Goal: Task Accomplishment & Management: Use online tool/utility

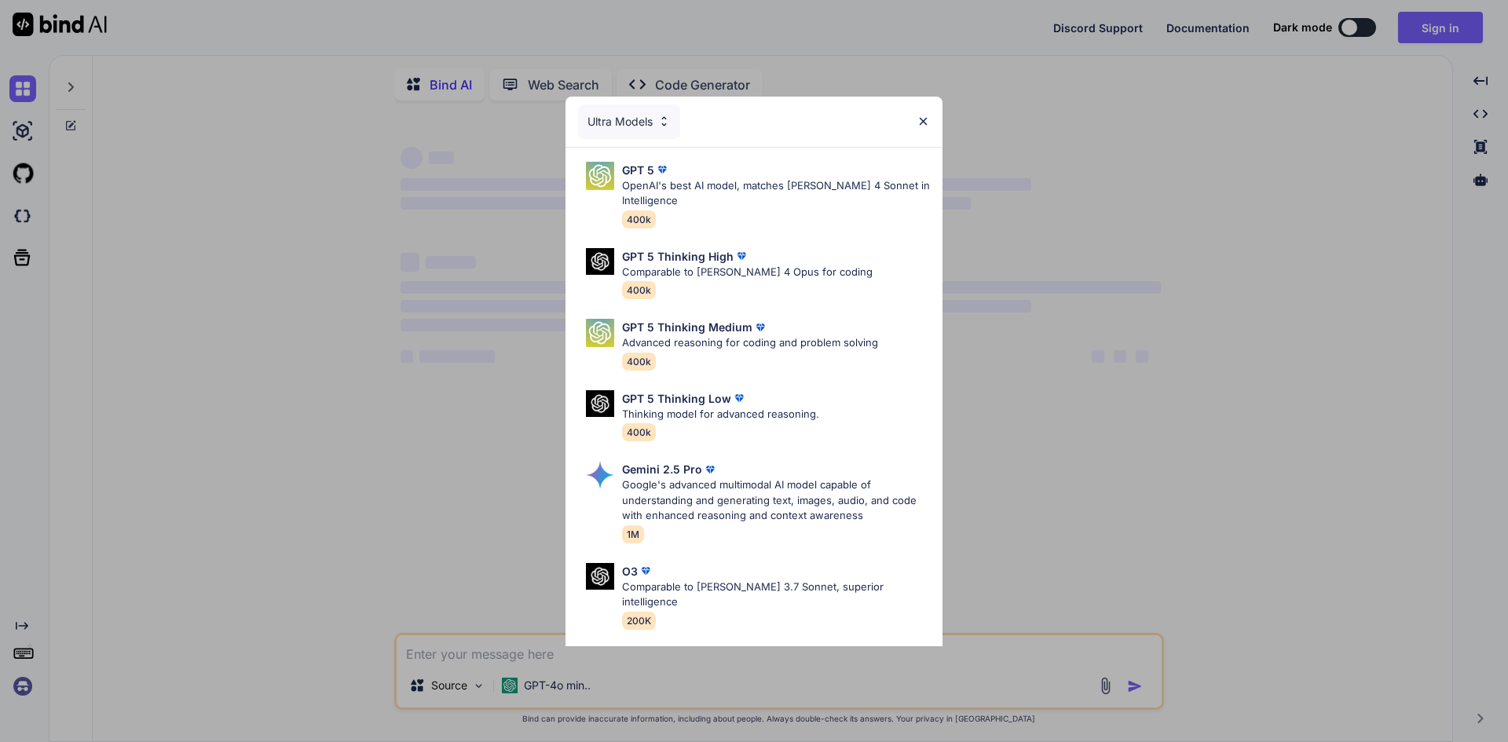
click at [1425, 24] on div "Ultra Models GPT 5 OpenAI's best AI model, matches [PERSON_NAME] 4 Sonnet in In…" at bounding box center [754, 371] width 1508 height 742
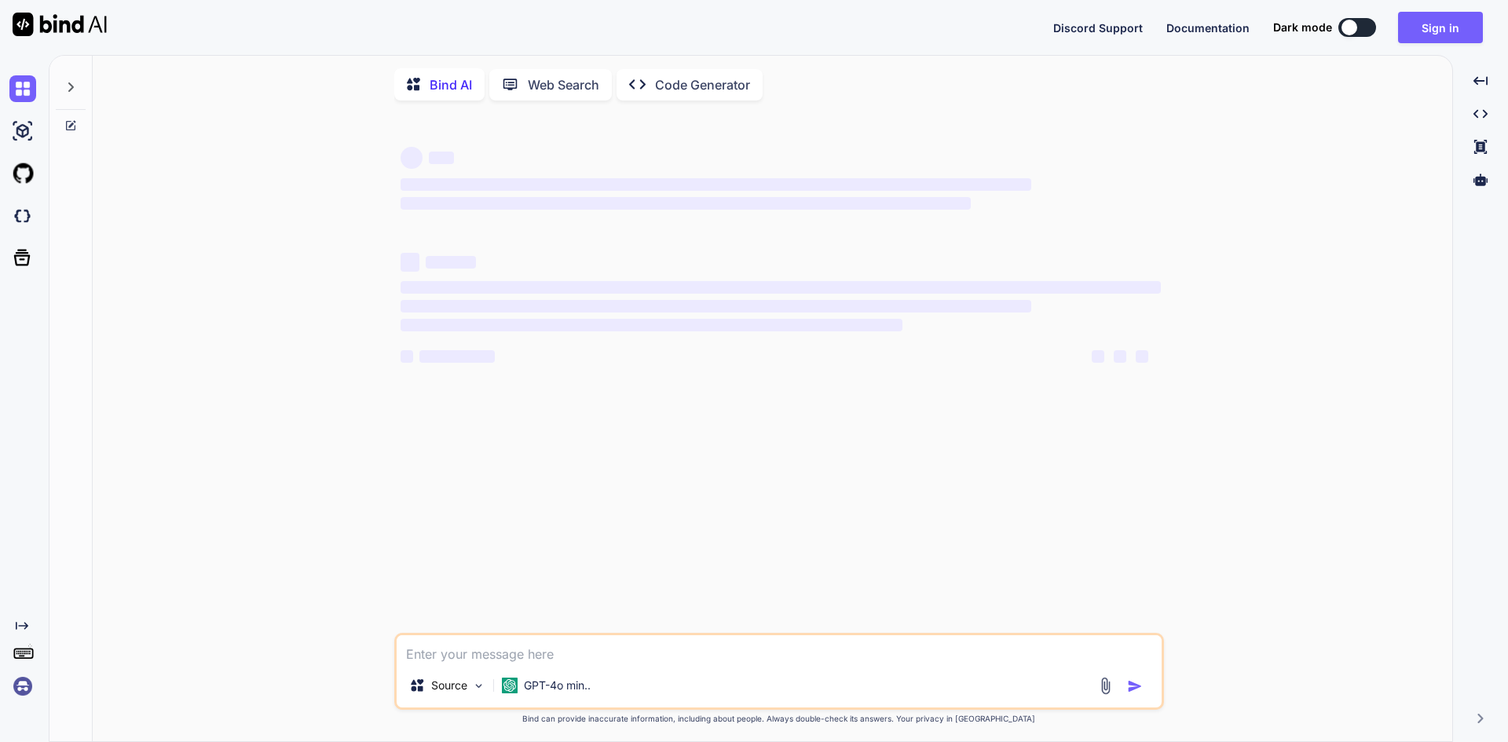
type textarea "x"
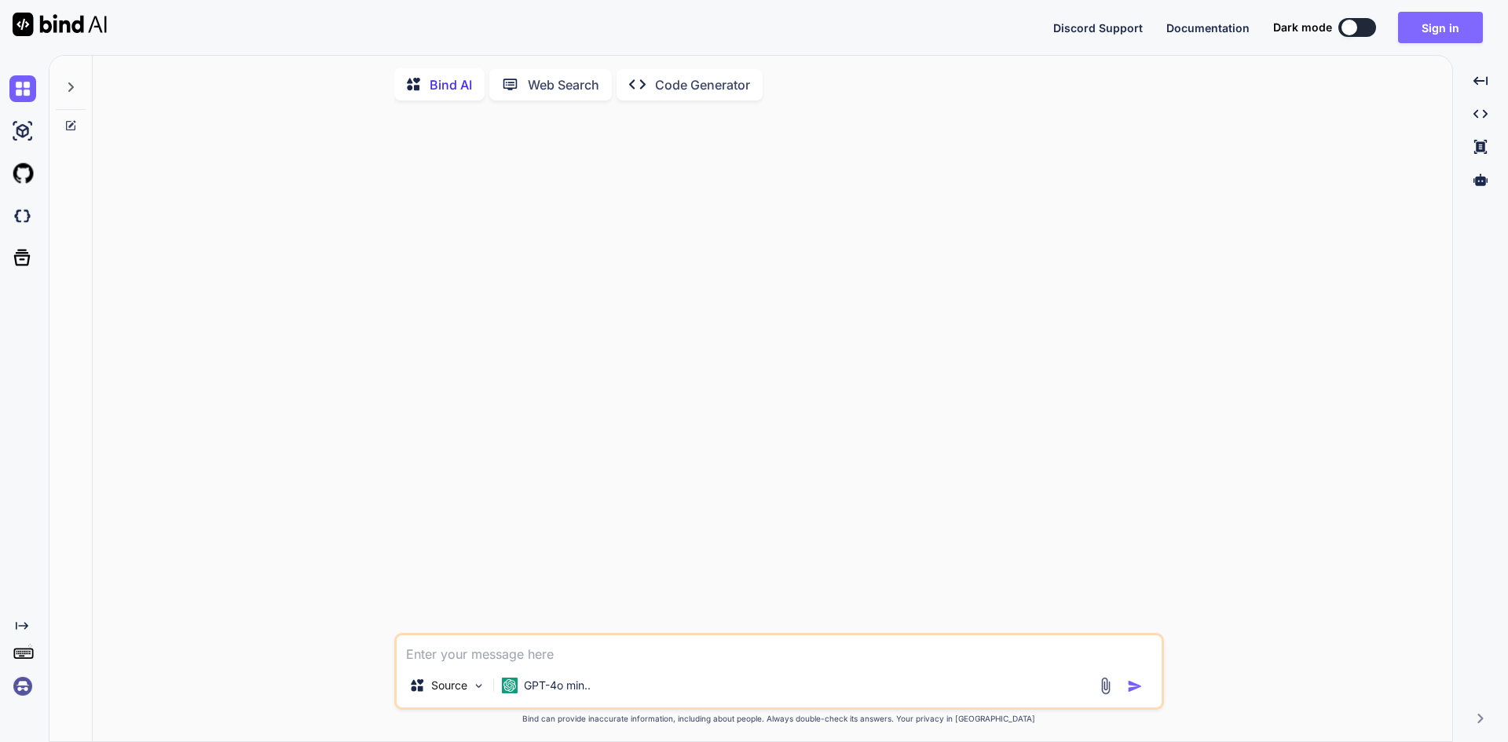
click at [1436, 25] on button "Sign in" at bounding box center [1440, 27] width 85 height 31
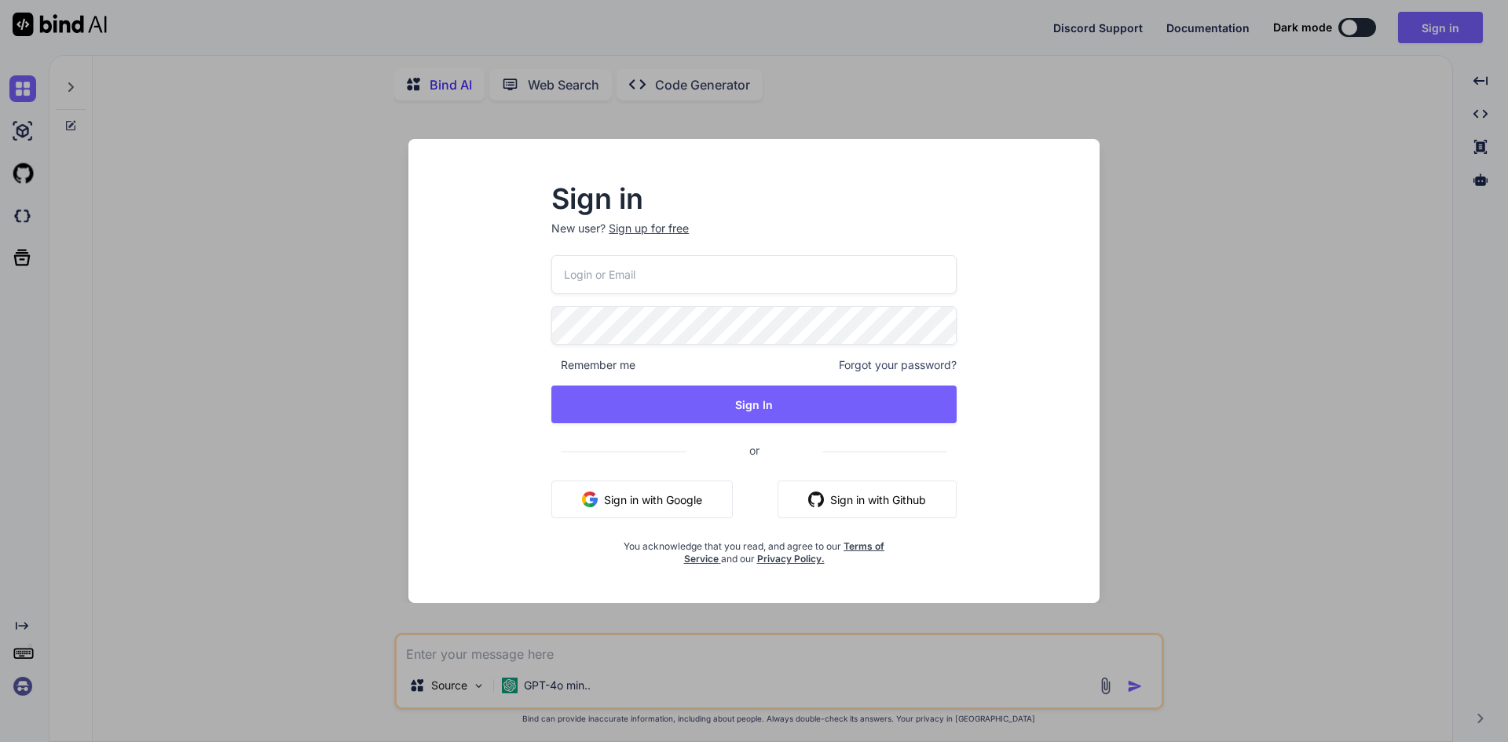
click at [662, 499] on button "Sign in with Google" at bounding box center [641, 500] width 181 height 38
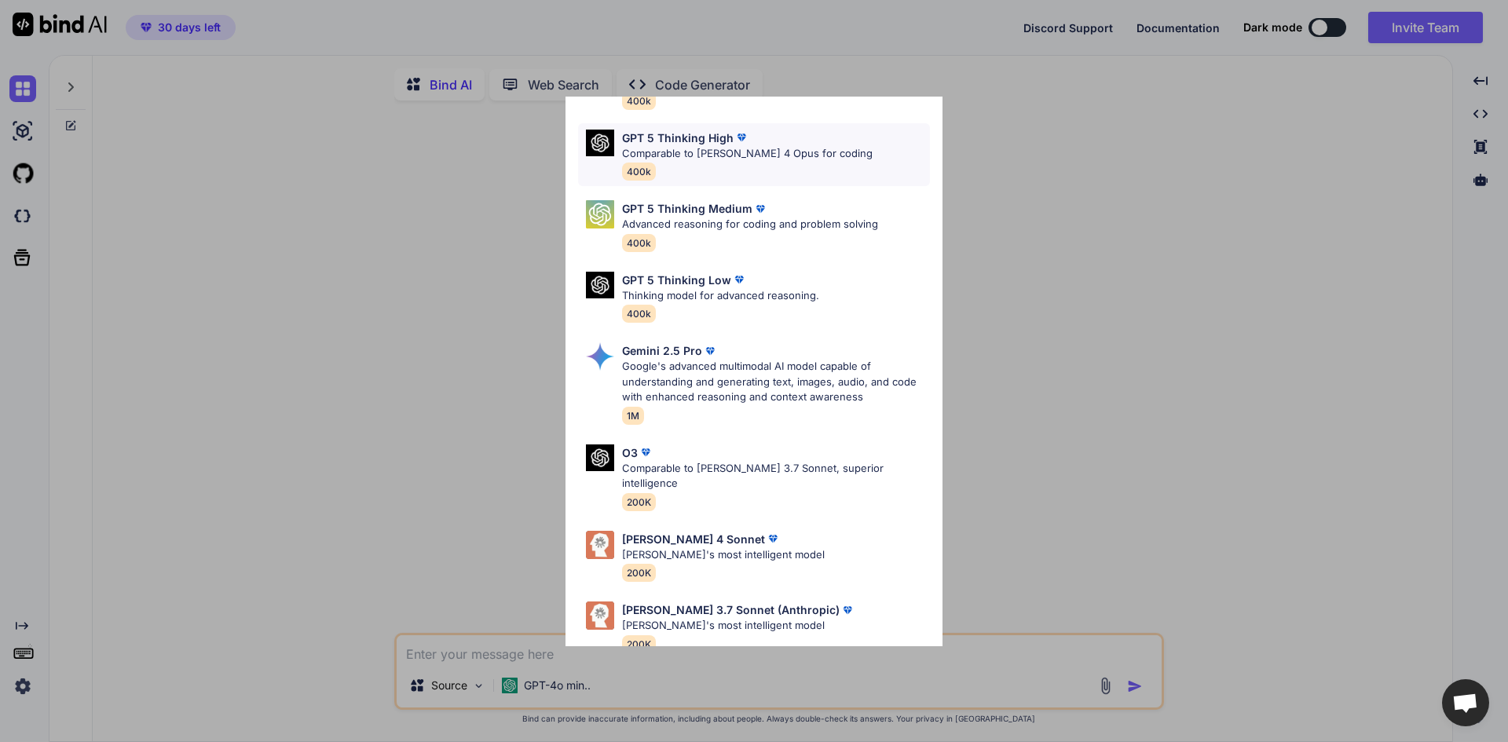
scroll to position [127, 0]
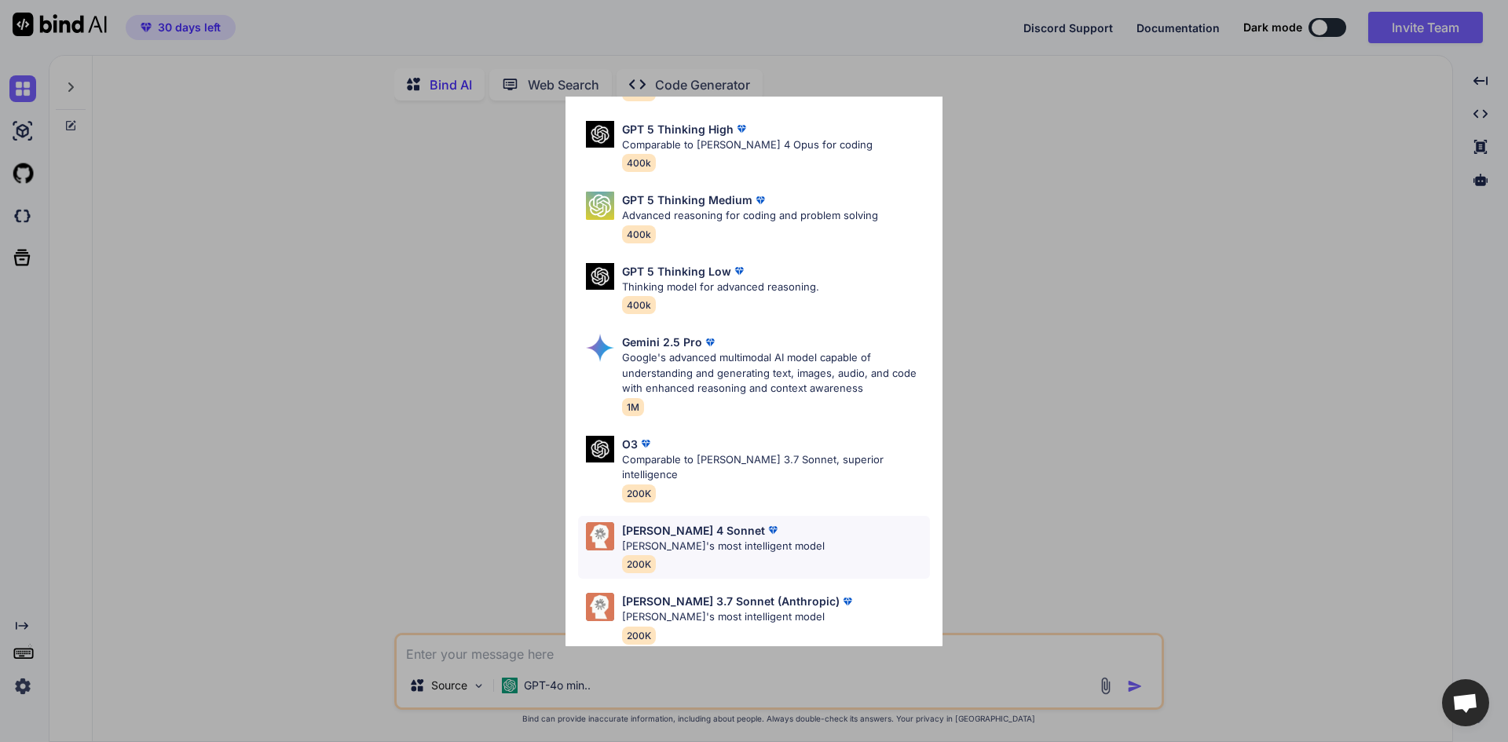
click at [770, 522] on div "[PERSON_NAME] 4 Sonnet" at bounding box center [723, 530] width 203 height 16
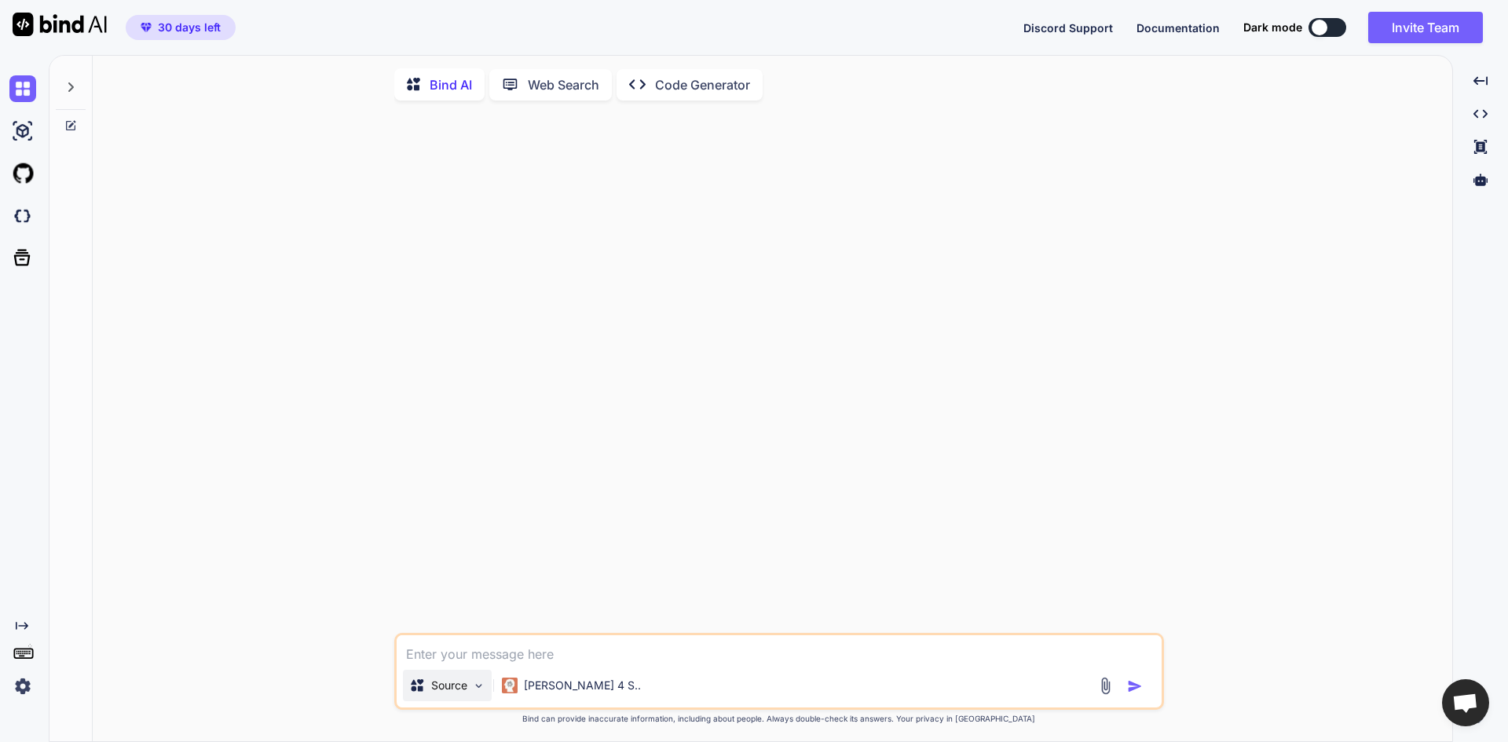
click at [478, 693] on img at bounding box center [478, 685] width 13 height 13
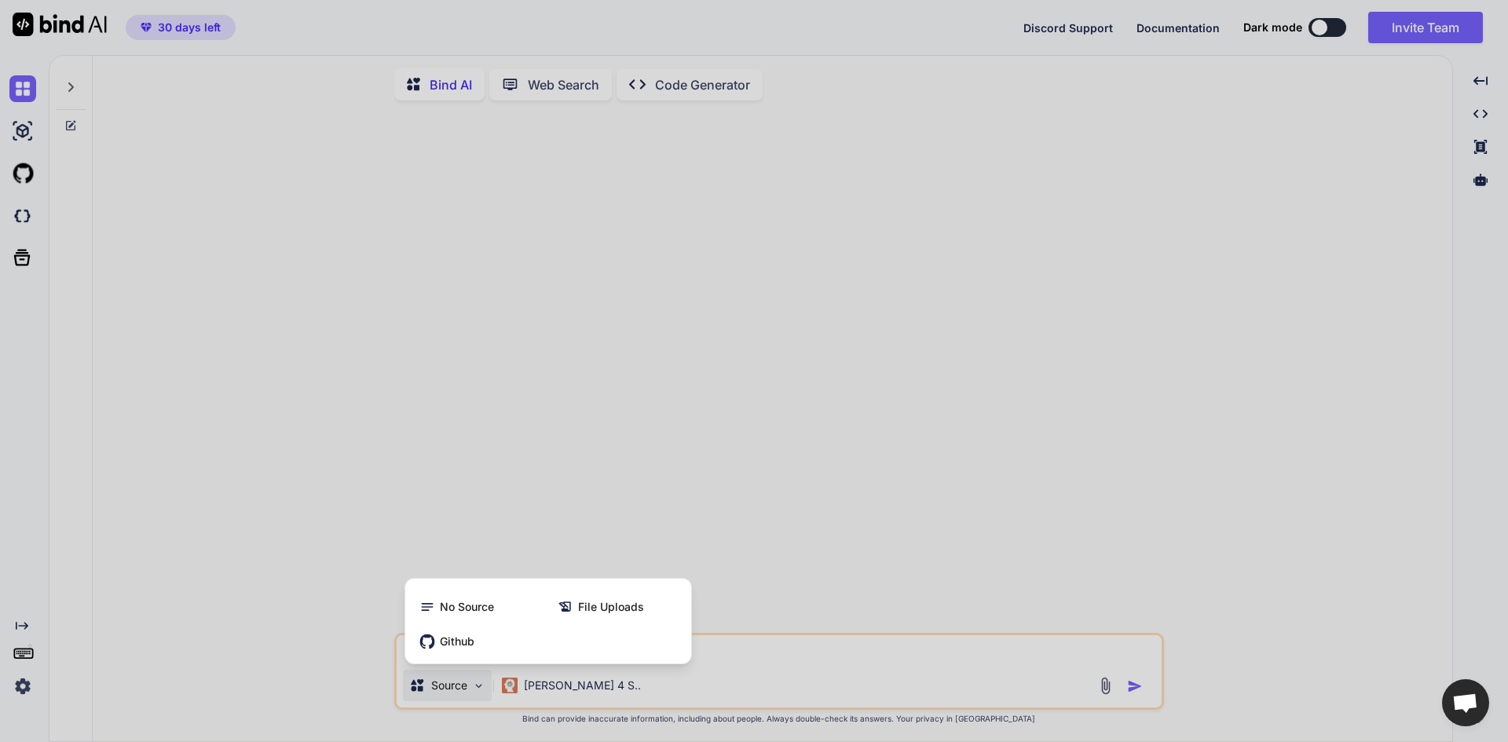
click at [559, 346] on div at bounding box center [754, 371] width 1508 height 742
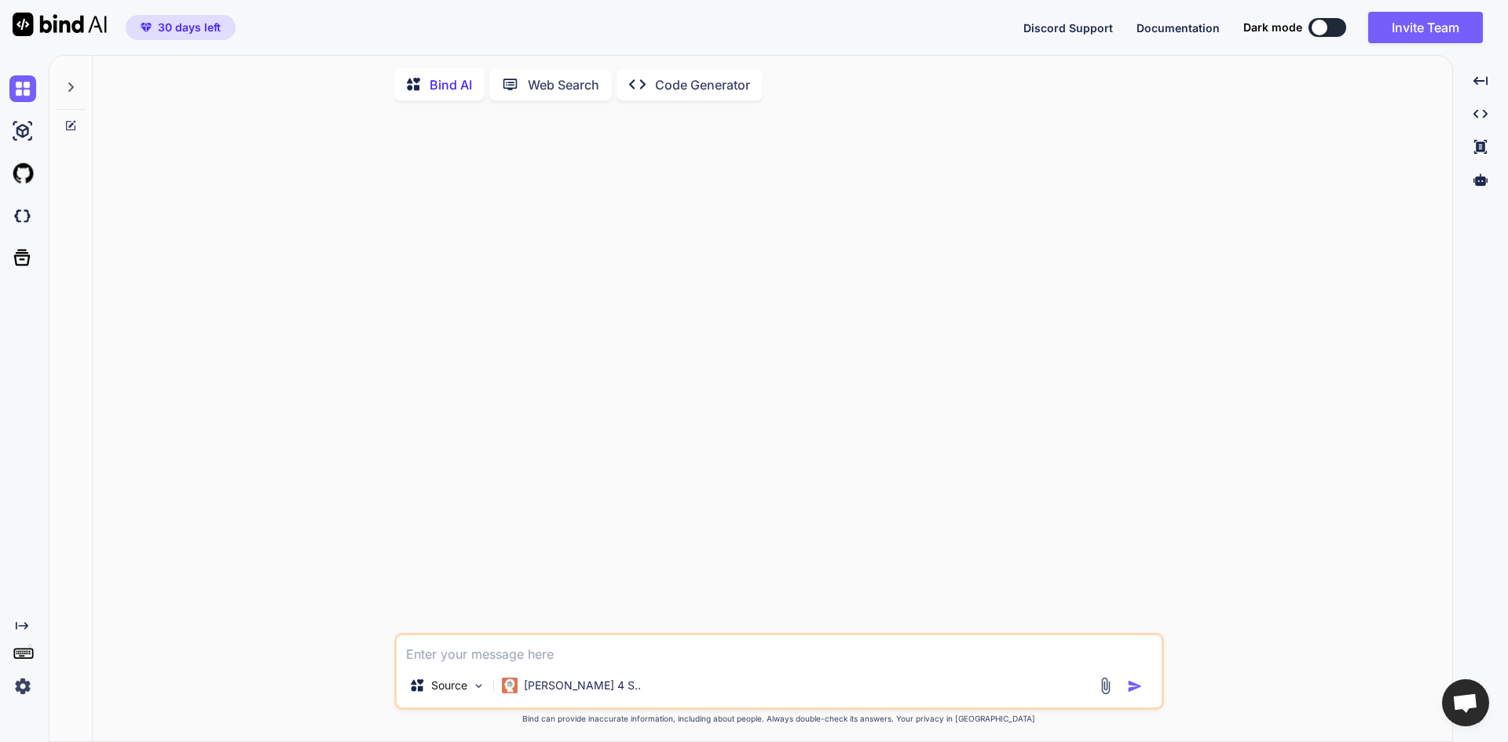
click at [539, 86] on p "Web Search" at bounding box center [563, 84] width 71 height 19
click at [525, 654] on textarea at bounding box center [779, 647] width 765 height 28
click at [687, 81] on p "Code Generator" at bounding box center [702, 82] width 95 height 19
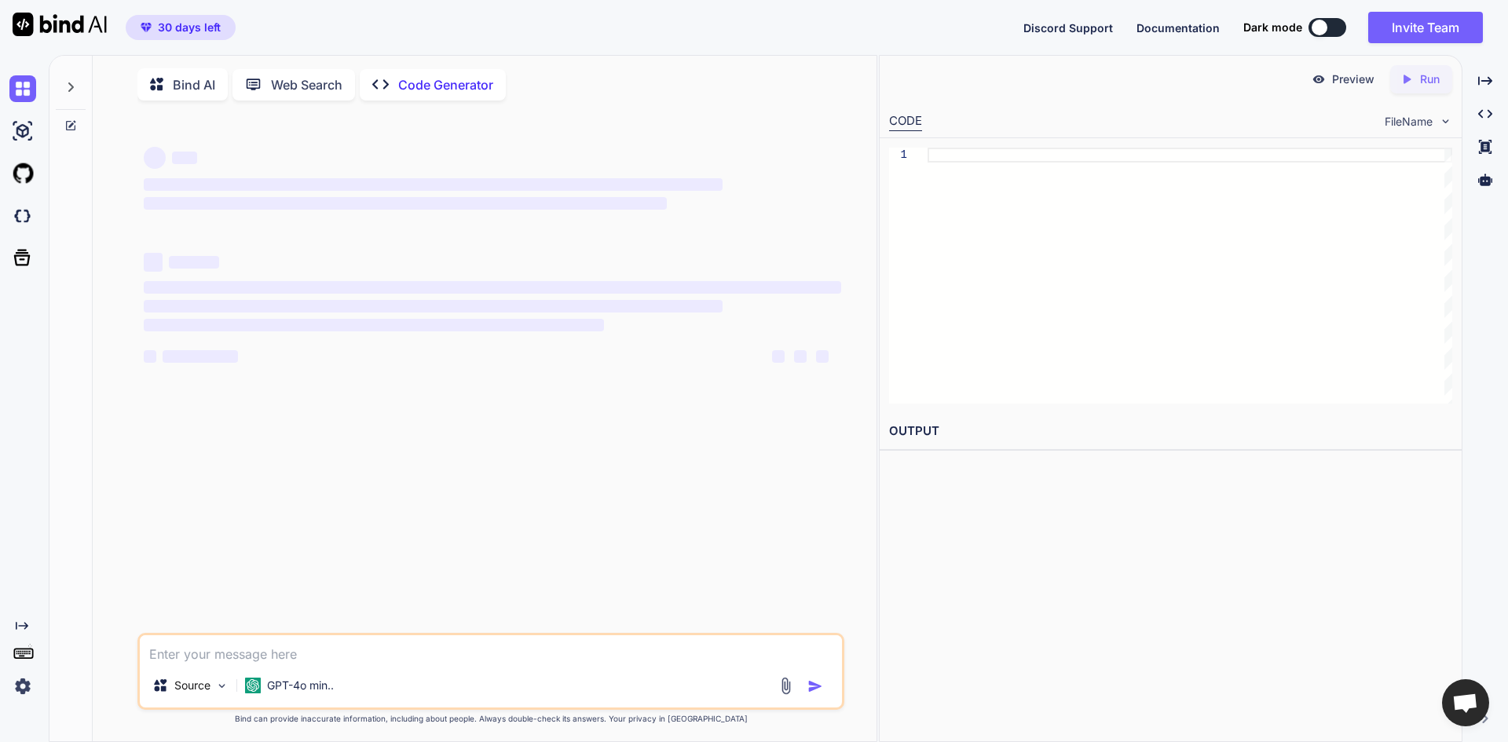
click at [306, 657] on textarea at bounding box center [491, 649] width 702 height 28
click at [326, 693] on p "GPT-4o min.." at bounding box center [300, 686] width 67 height 16
click at [214, 646] on textarea at bounding box center [491, 649] width 702 height 28
paste textarea "LORE.IP dolorsi: ametconsecte adipi—elitsed, doeiusmod, tempori utla, etdo-ma-a…"
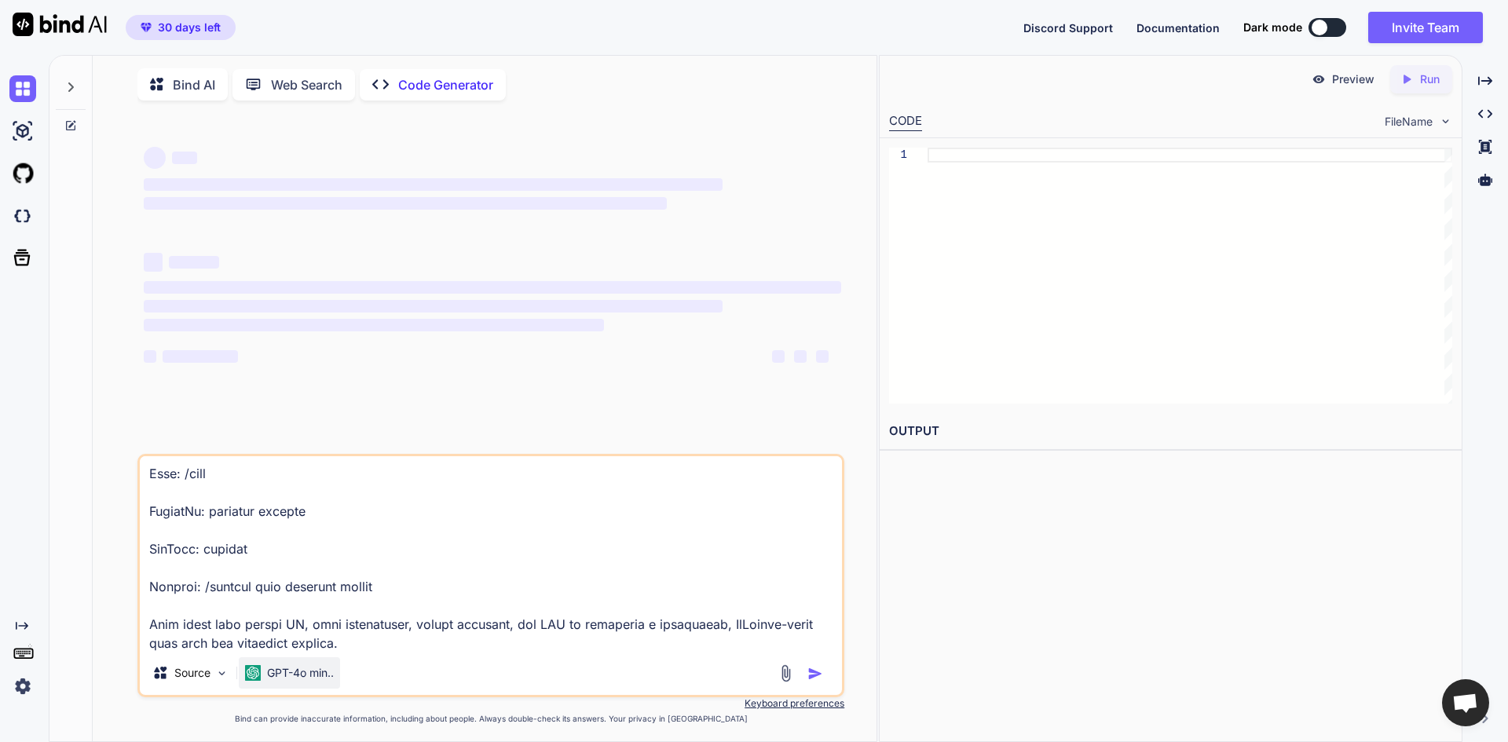
type textarea "LORE.IP dolorsi: ametconsecte adipi—elitsed, doeiusmod, tempori utla, etdo-ma-a…"
click at [251, 676] on img at bounding box center [253, 673] width 16 height 16
click at [267, 676] on div "GPT-4o min.." at bounding box center [289, 673] width 89 height 16
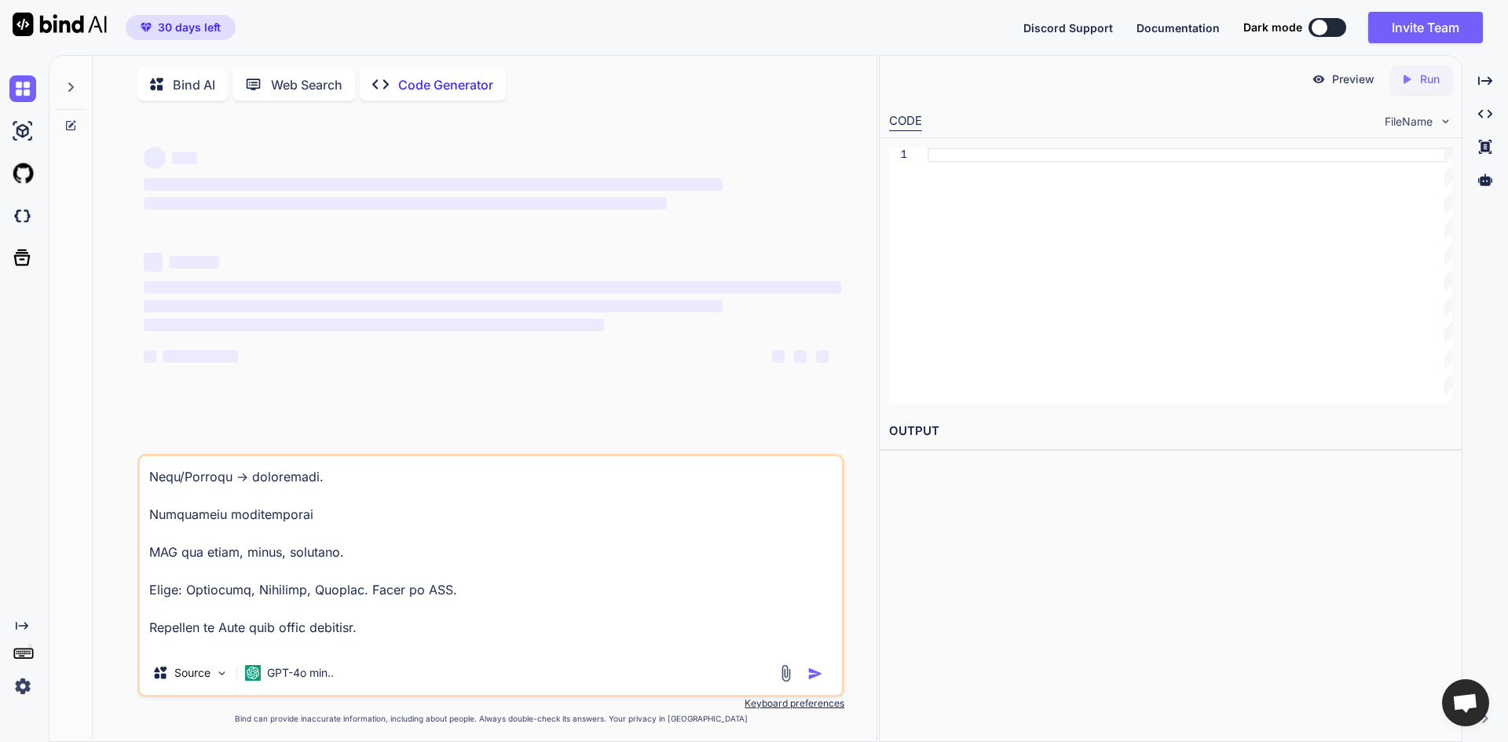
scroll to position [7290, 0]
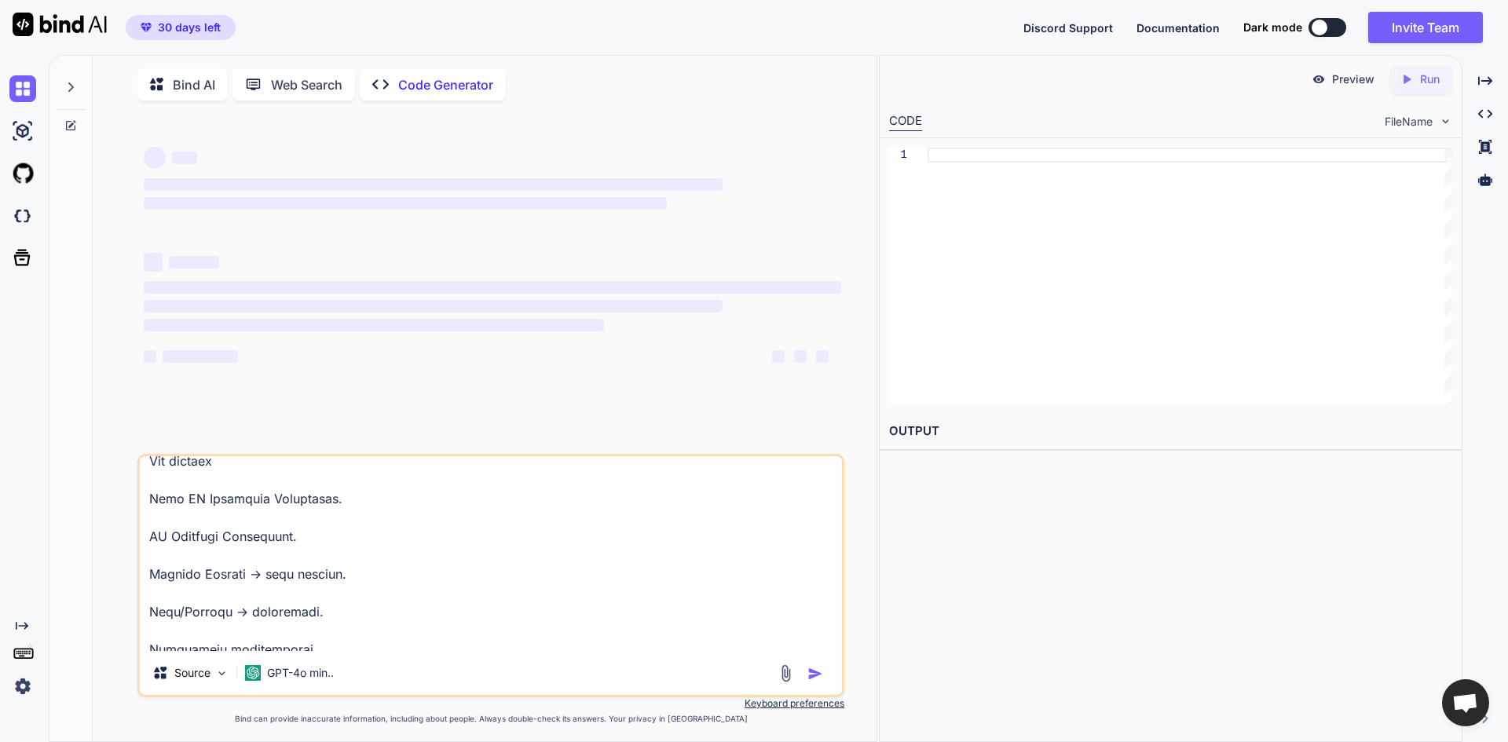
click at [396, 584] on textarea at bounding box center [491, 553] width 702 height 195
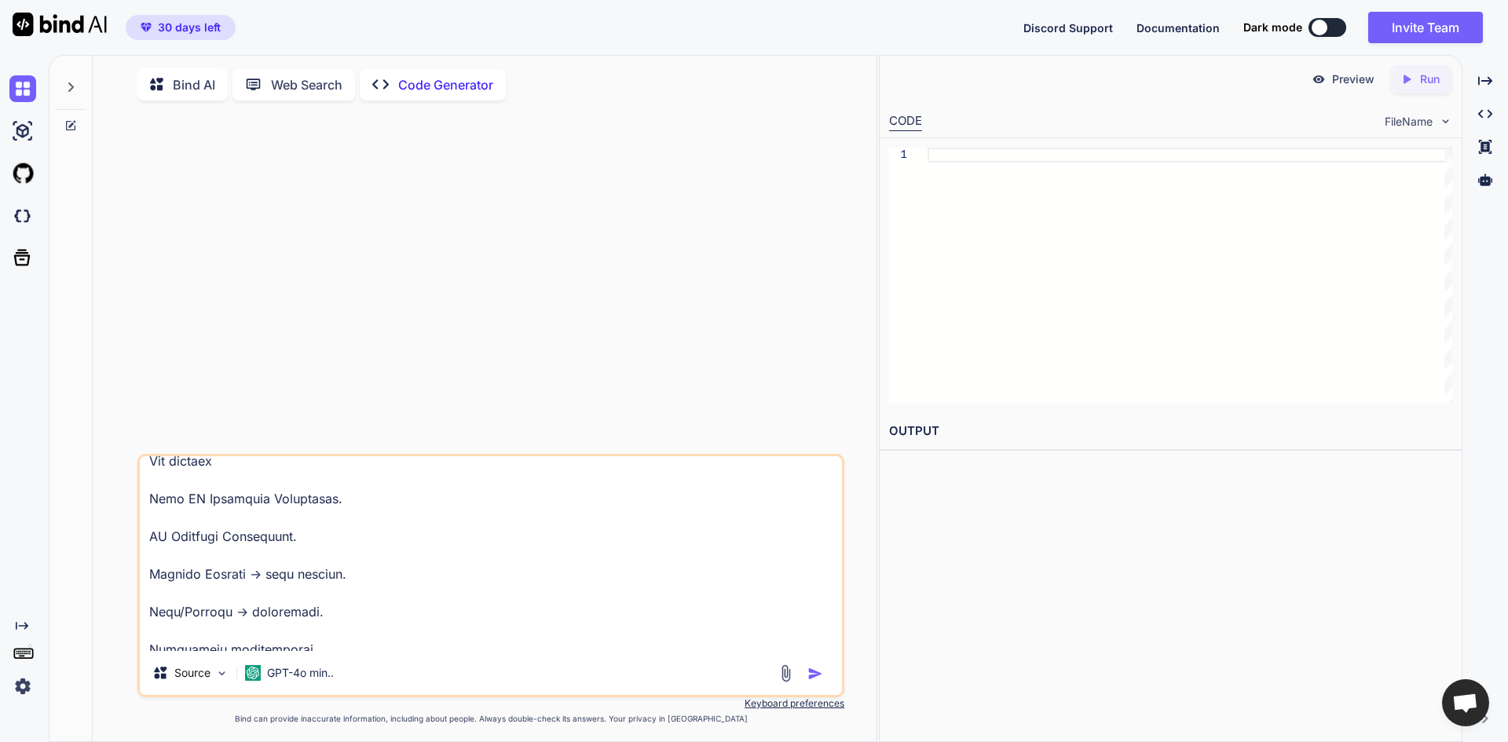
click at [817, 682] on img "button" at bounding box center [815, 674] width 16 height 16
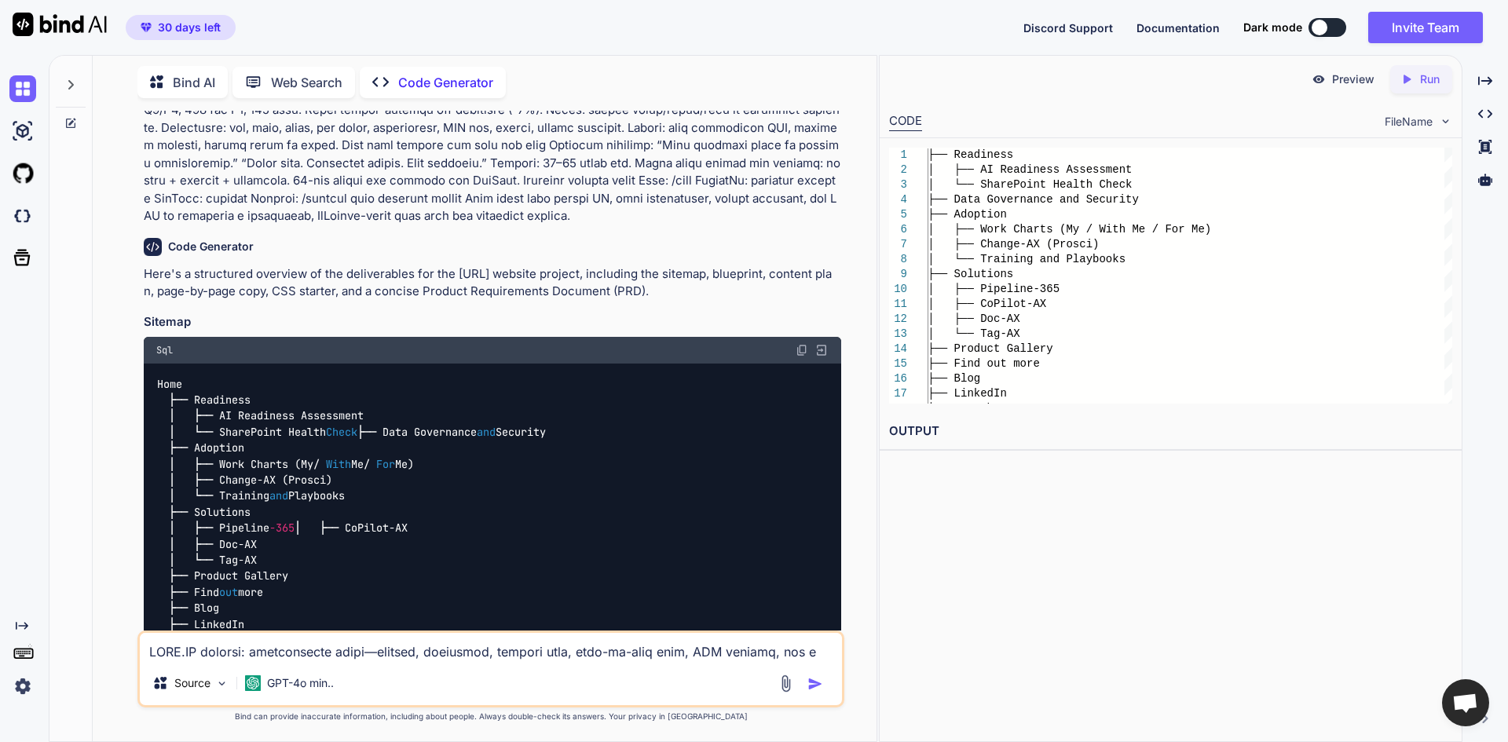
scroll to position [1462, 0]
click at [408, 73] on p "Code Generator" at bounding box center [445, 82] width 95 height 19
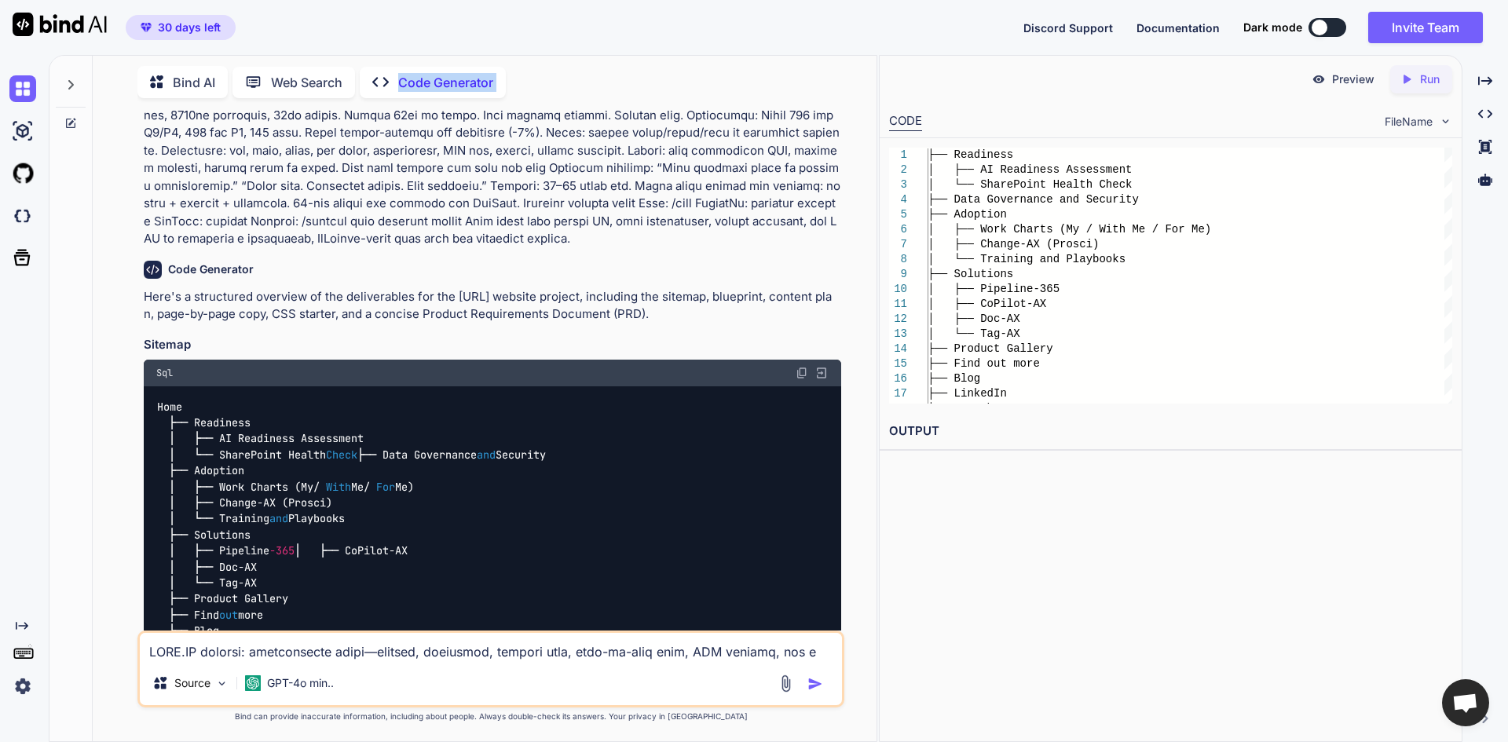
scroll to position [1204, 0]
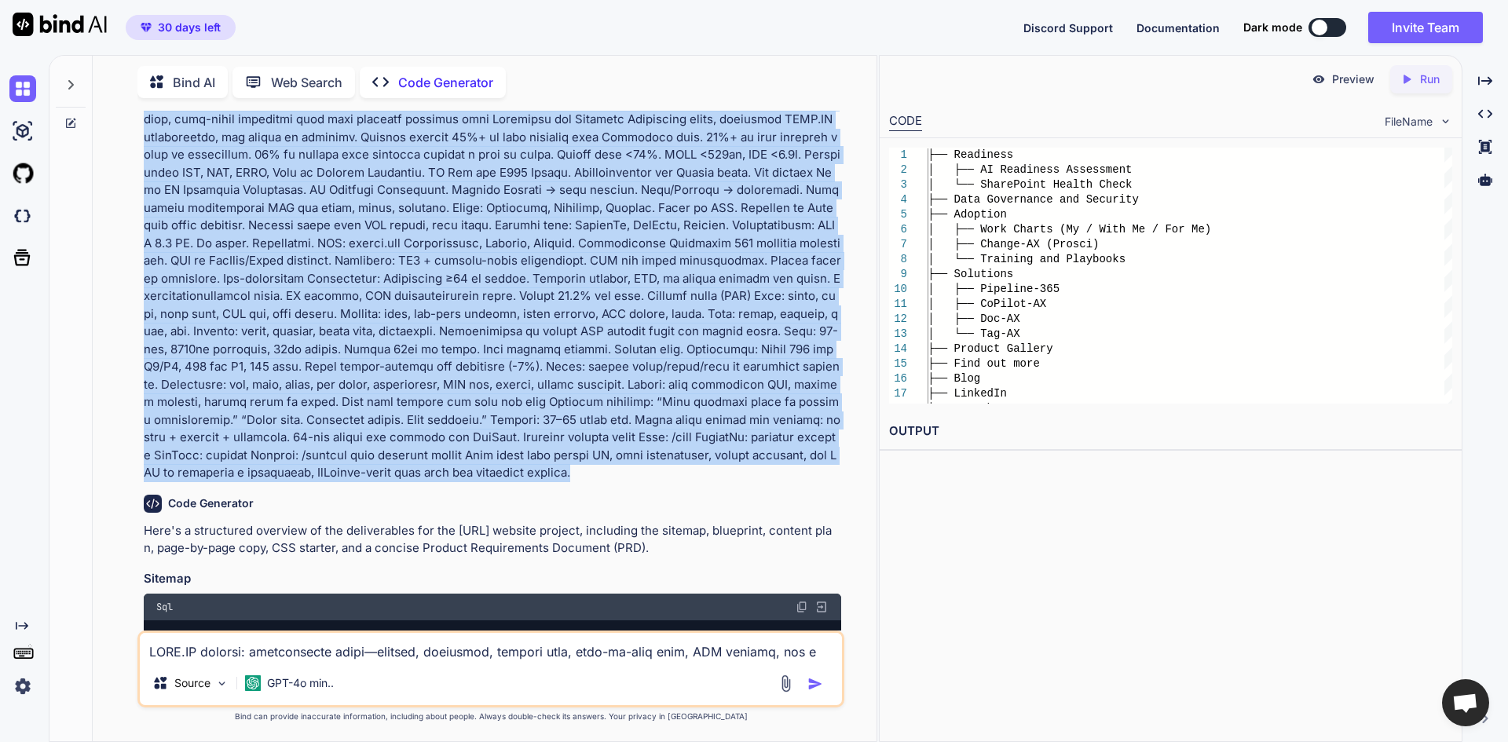
drag, startPoint x: 145, startPoint y: 157, endPoint x: 847, endPoint y: 459, distance: 765.2
click at [847, 459] on div "You Code Generator Here's a structured overview of the deliverables for the [UR…" at bounding box center [490, 426] width 771 height 631
copy p "LORE.IP dolorsi: ametconsecte adipi—elitsed, doeiusmod, tempori utla, etdo-ma-a…"
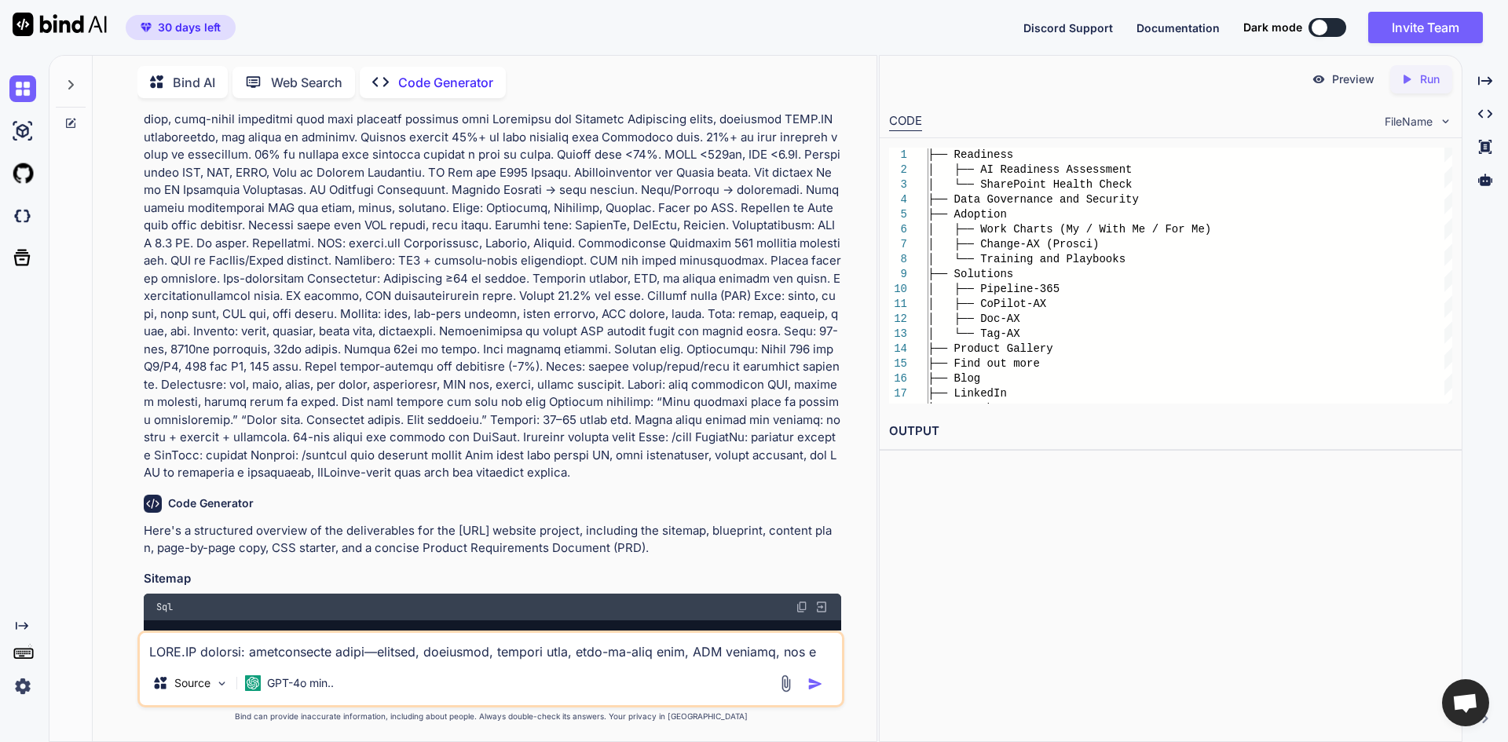
click at [66, 117] on icon at bounding box center [70, 123] width 13 height 13
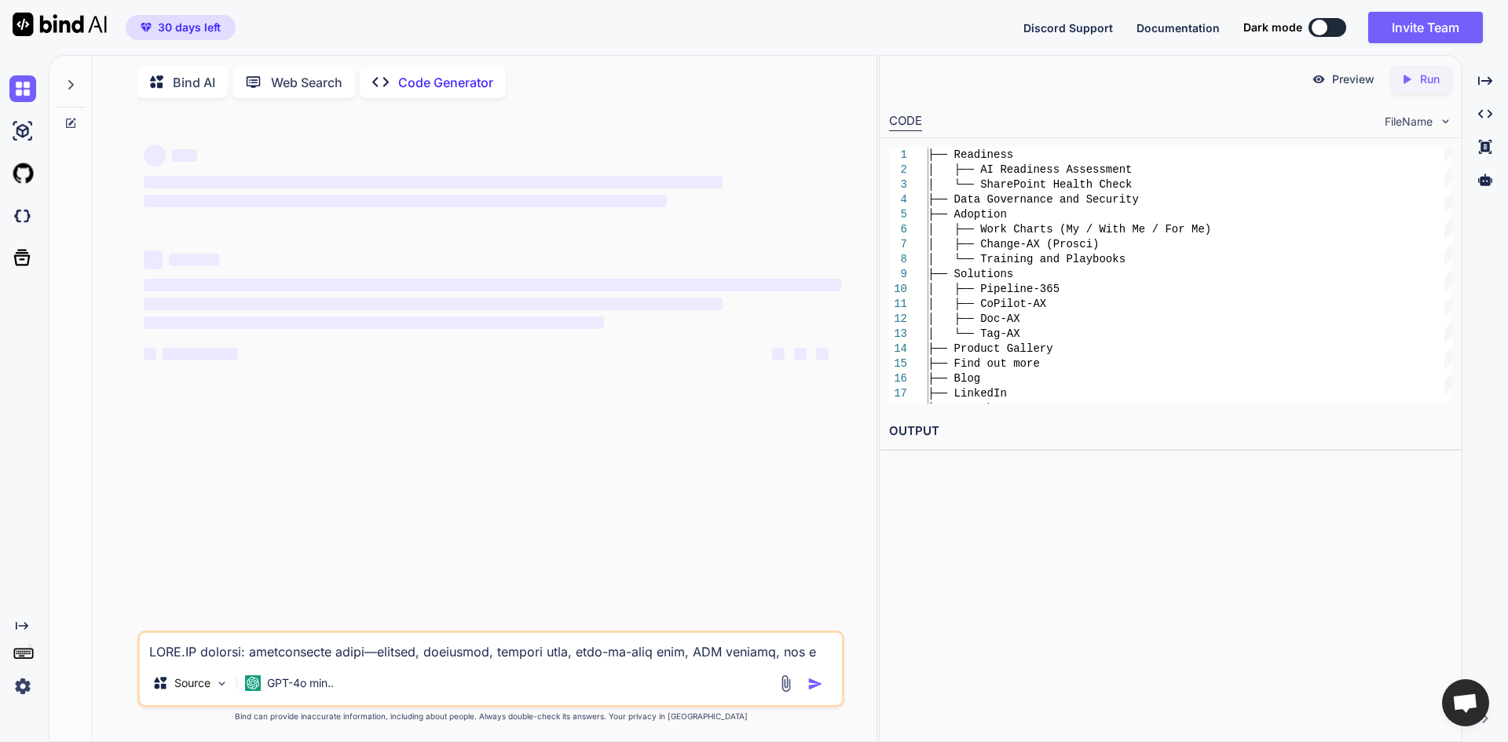
scroll to position [0, 0]
click at [404, 81] on p "Code Generator" at bounding box center [445, 82] width 95 height 19
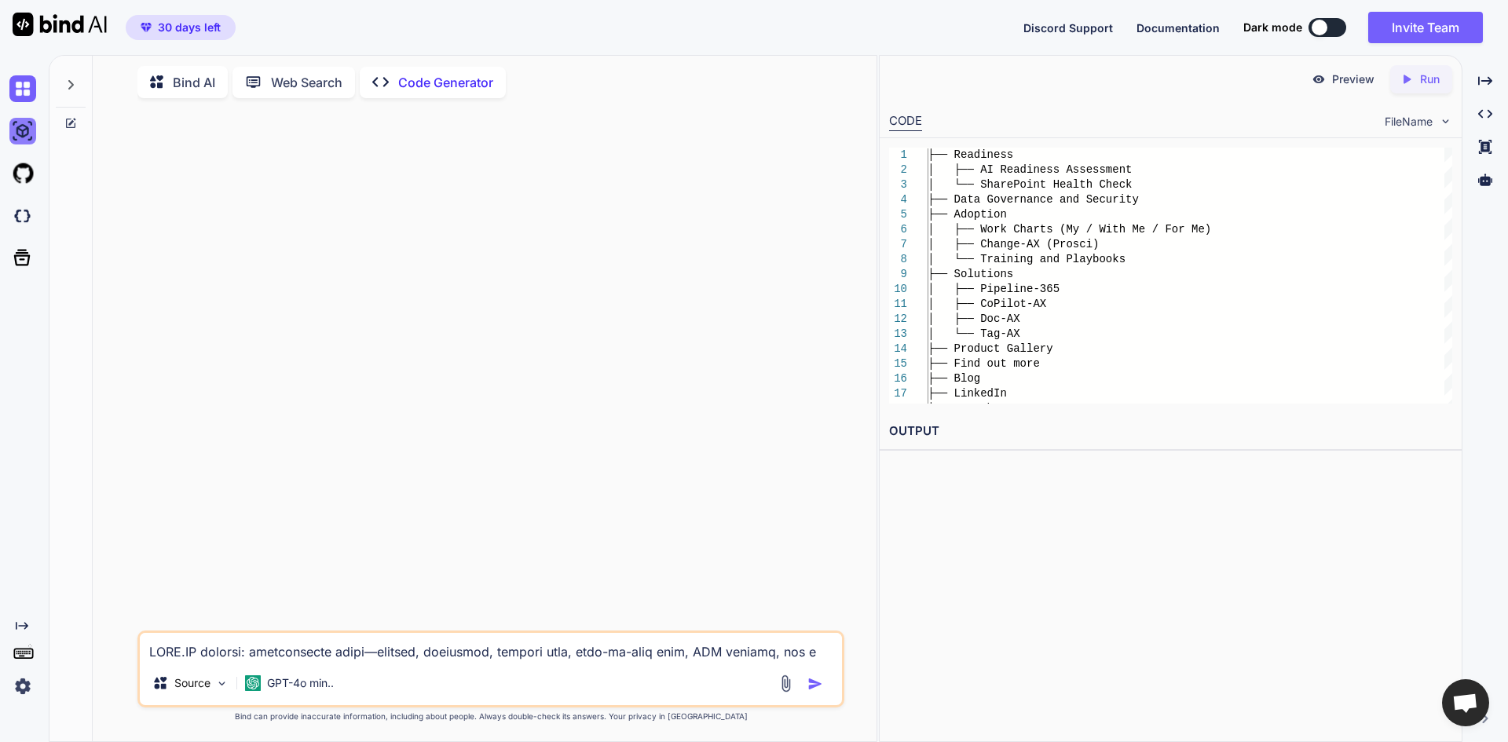
click at [16, 133] on img at bounding box center [22, 131] width 27 height 27
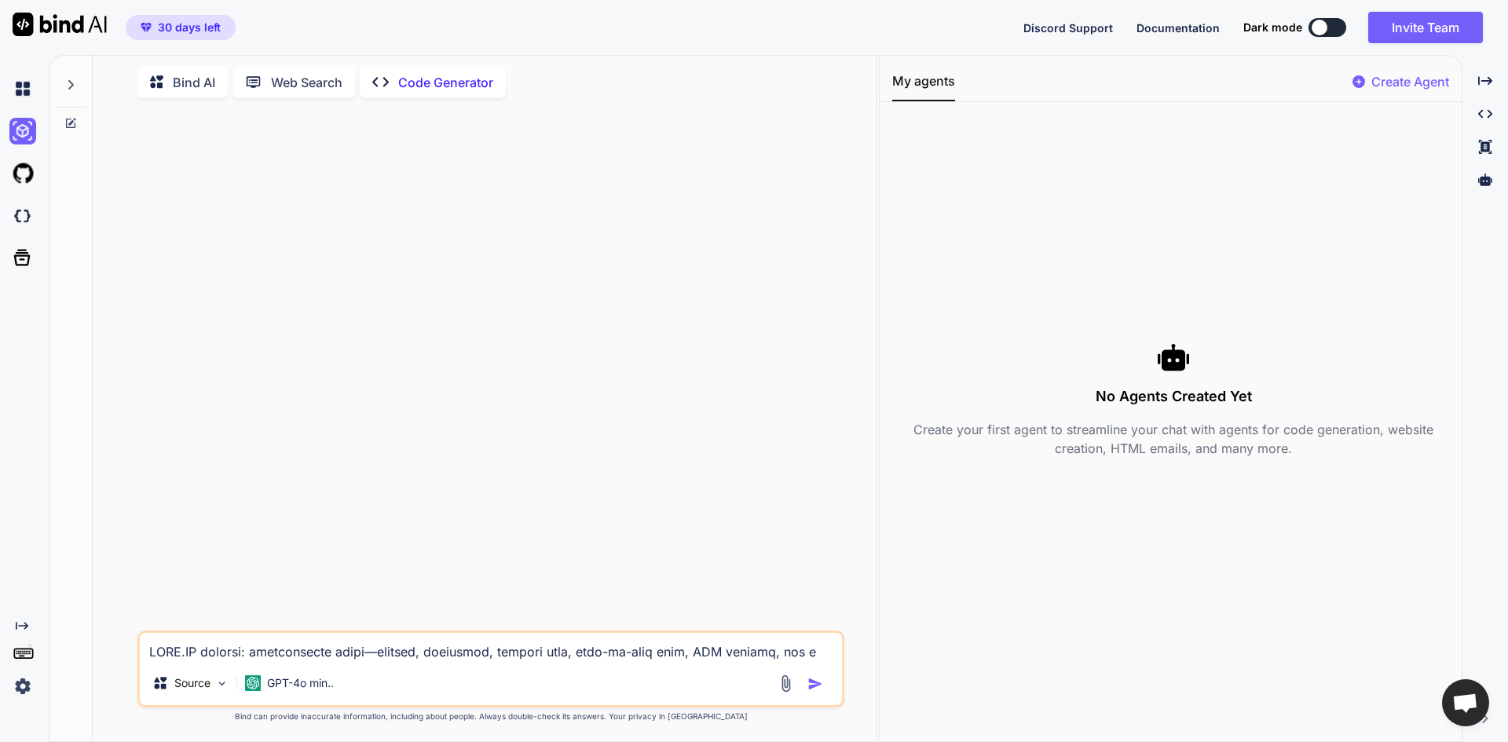
click at [71, 80] on icon at bounding box center [70, 84] width 5 height 9
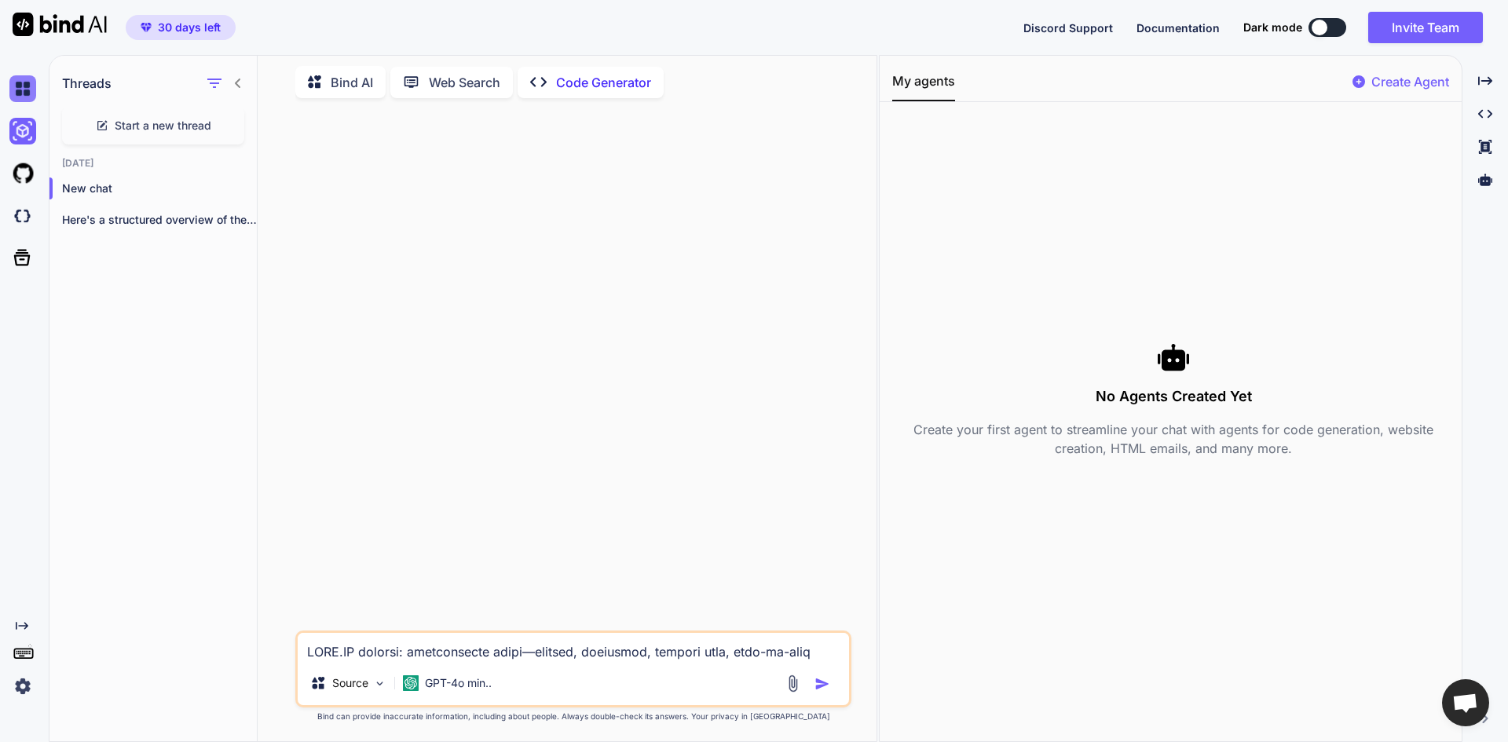
click at [31, 100] on img at bounding box center [22, 88] width 27 height 27
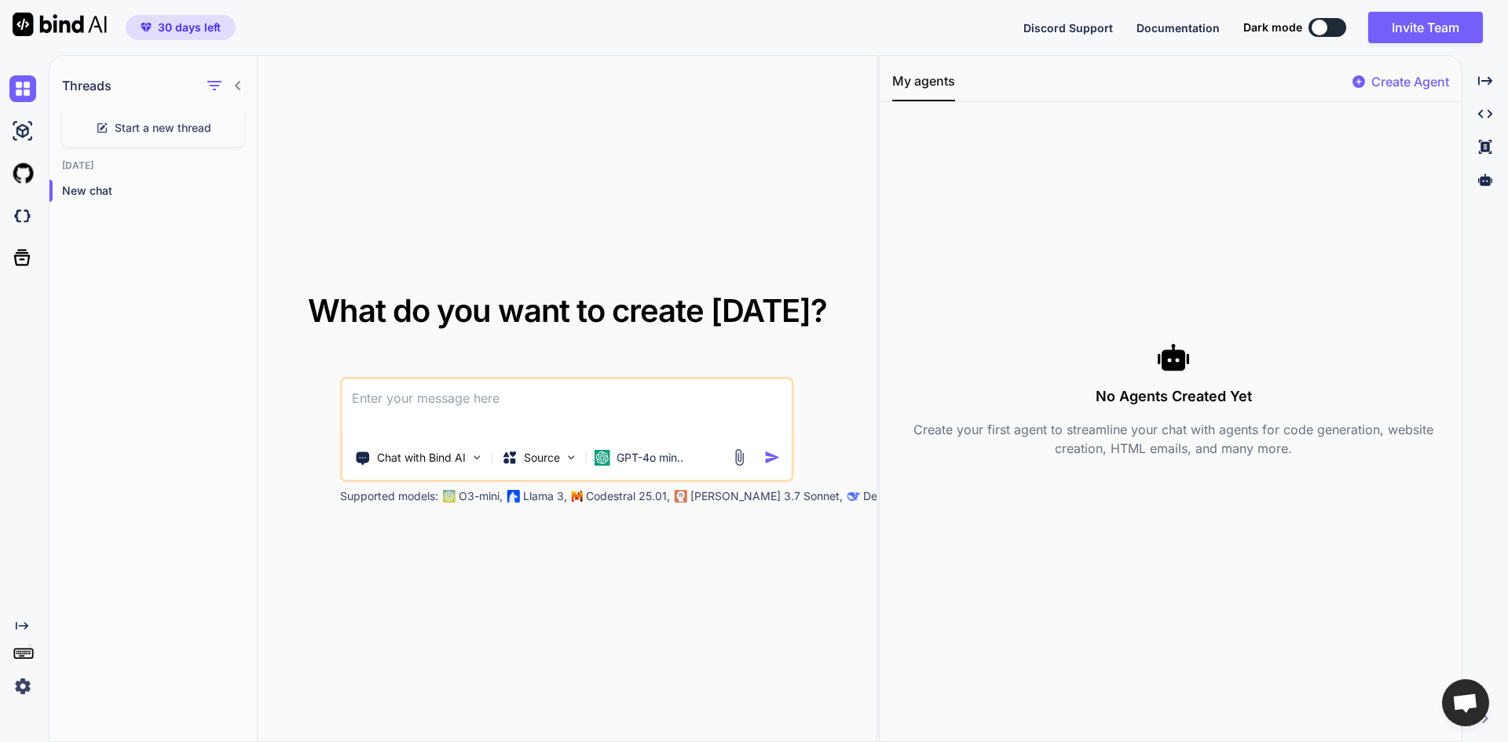
click at [423, 411] on textarea at bounding box center [566, 408] width 449 height 58
click at [473, 461] on img at bounding box center [476, 457] width 13 height 13
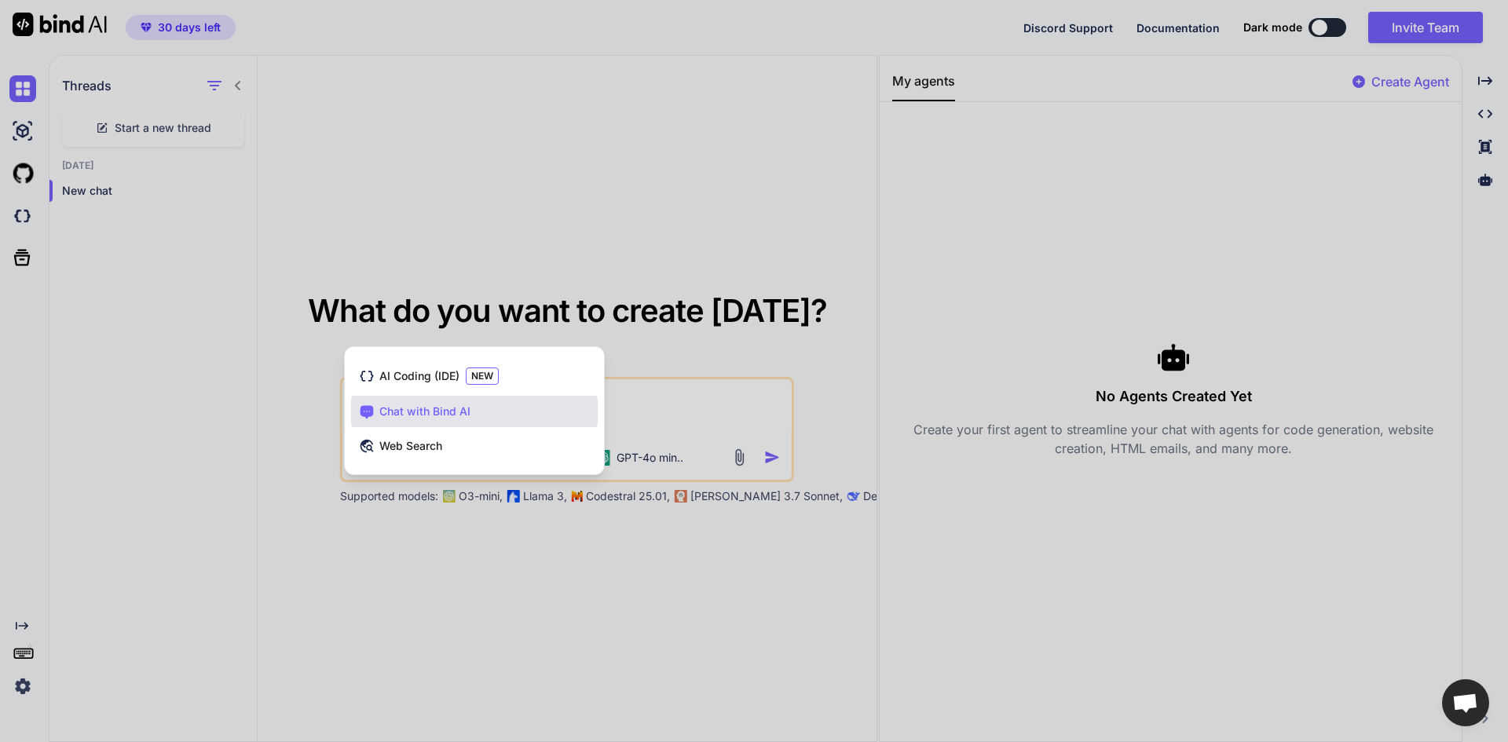
click at [648, 357] on div at bounding box center [754, 371] width 1508 height 742
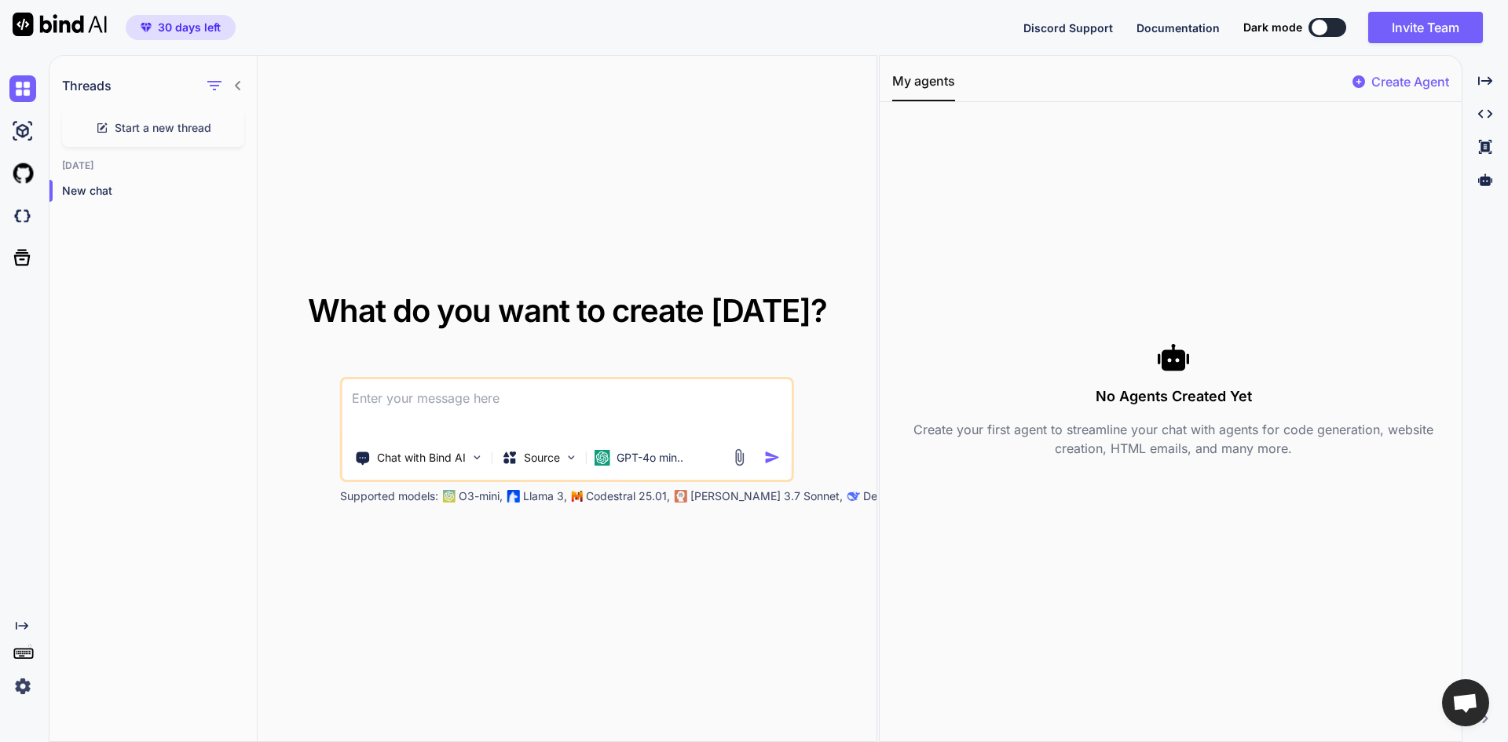
click at [522, 408] on textarea at bounding box center [566, 408] width 449 height 58
paste textarea "LORE.IP dolorsi: ametconsecte adipi—elitsed, doeiusmod, tempori utla, etdo-ma-a…"
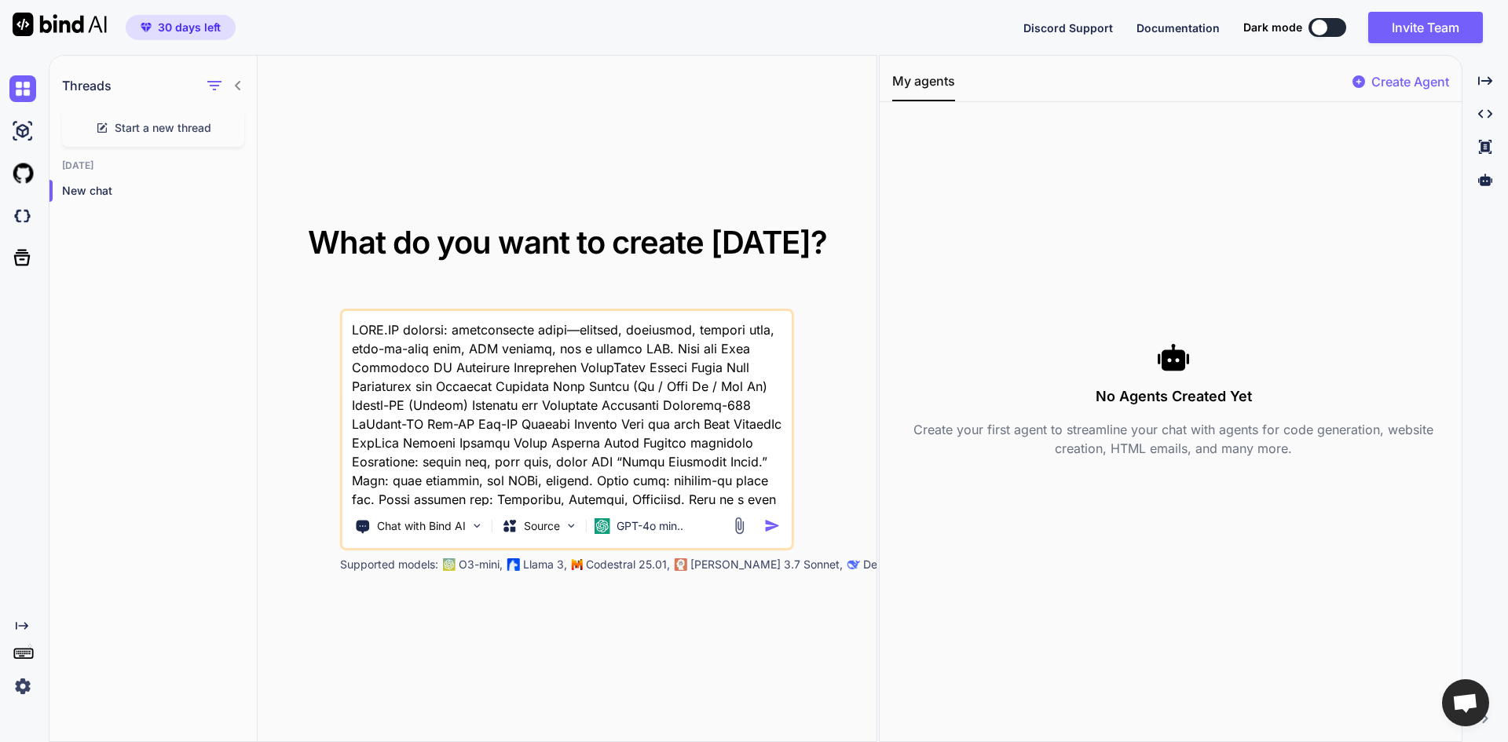
scroll to position [2830, 0]
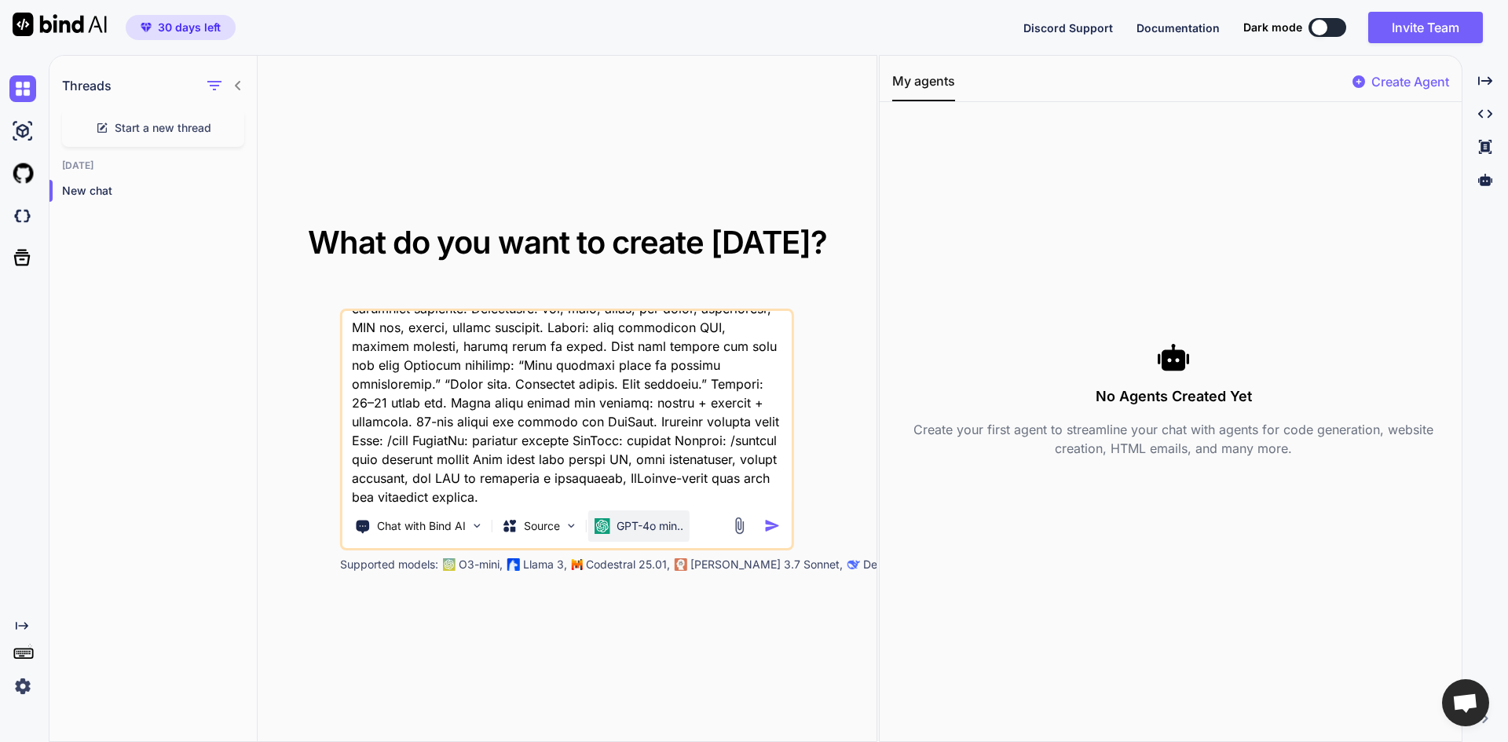
type textarea "LORE.IP dolorsi: ametconsecte adipi—elitsed, doeiusmod, tempori utla, etdo-ma-a…"
click at [644, 524] on p "GPT-4o min.." at bounding box center [650, 526] width 67 height 16
click at [456, 526] on p "Chat with Bind AI" at bounding box center [421, 526] width 89 height 16
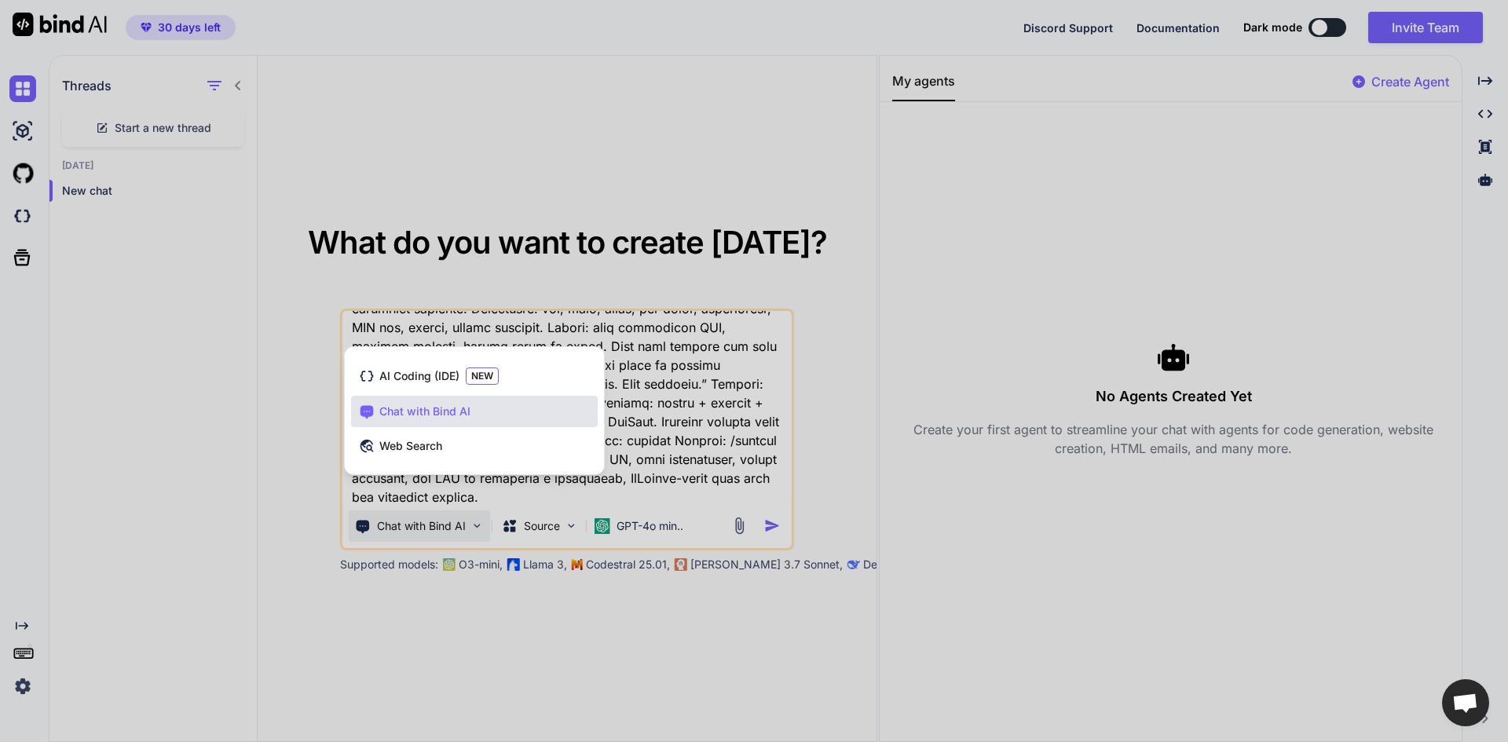
click at [406, 377] on span "AI Coding (IDE)" at bounding box center [419, 376] width 80 height 16
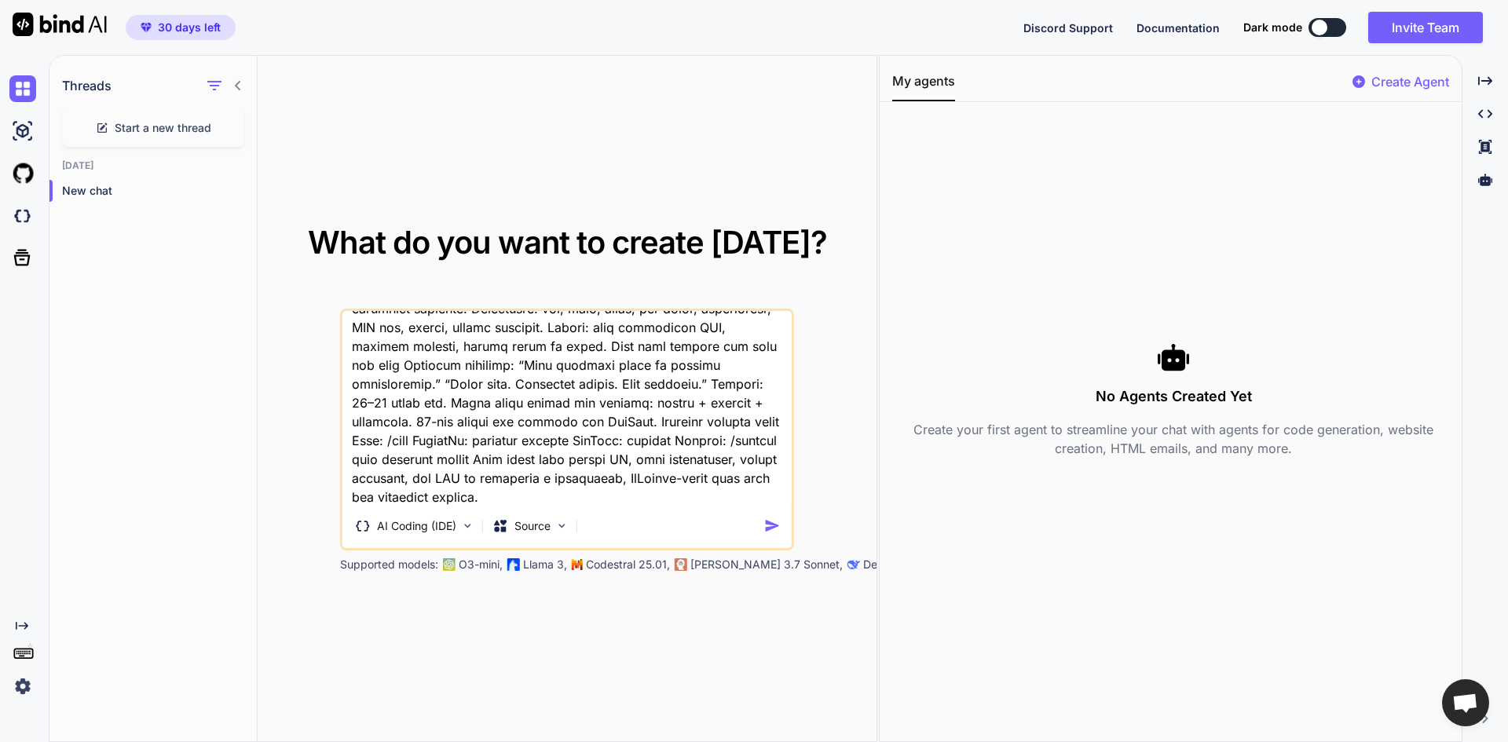
click at [770, 530] on img "button" at bounding box center [772, 526] width 16 height 16
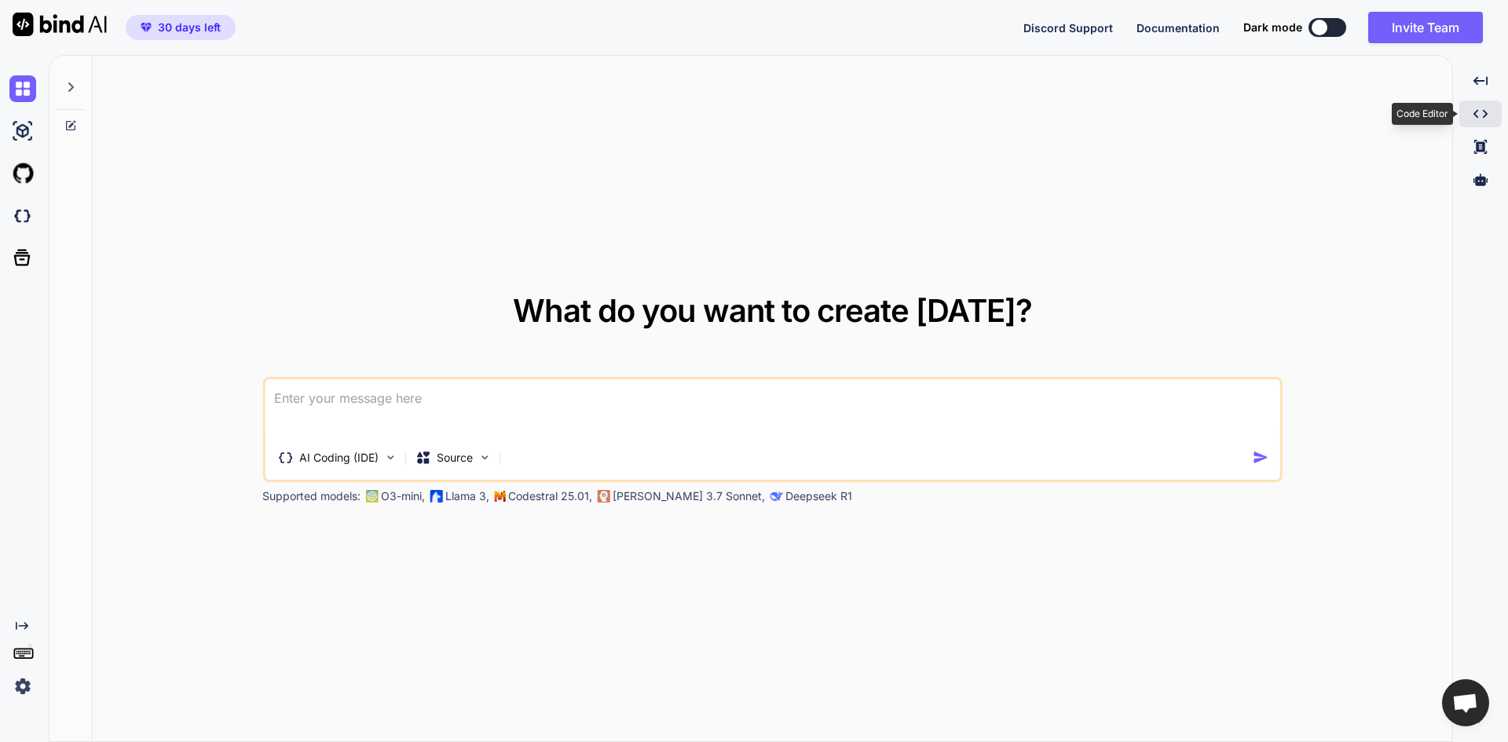
click at [1486, 116] on icon "Created with Pixso." at bounding box center [1480, 114] width 14 height 14
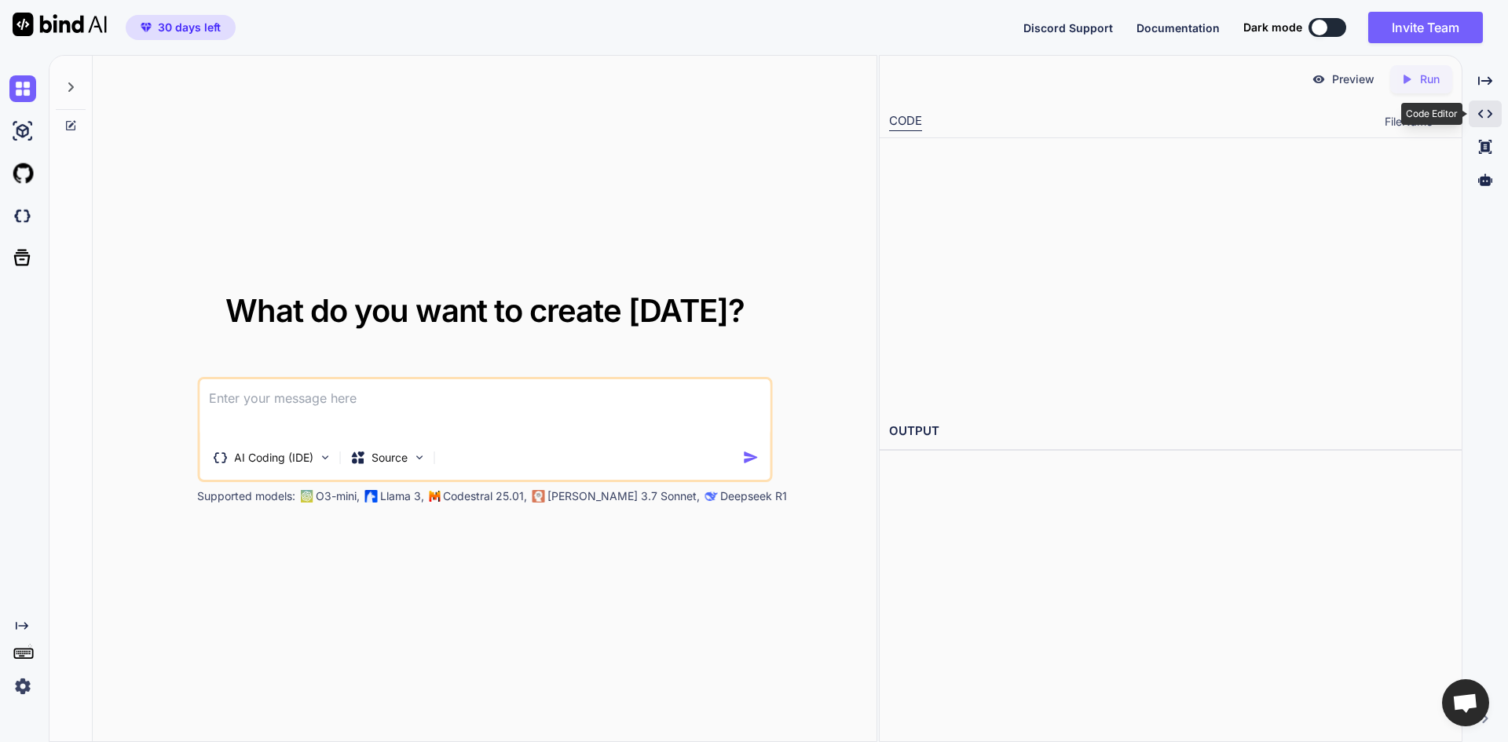
type textarea "x"
click at [397, 404] on textarea at bounding box center [484, 408] width 570 height 58
paste textarea "This page isn’t working If the problem continues, contact the site owner. HTTP …"
type textarea "This page isn’t working If the problem continues, contact the site owner. HTTP …"
type textarea "x"
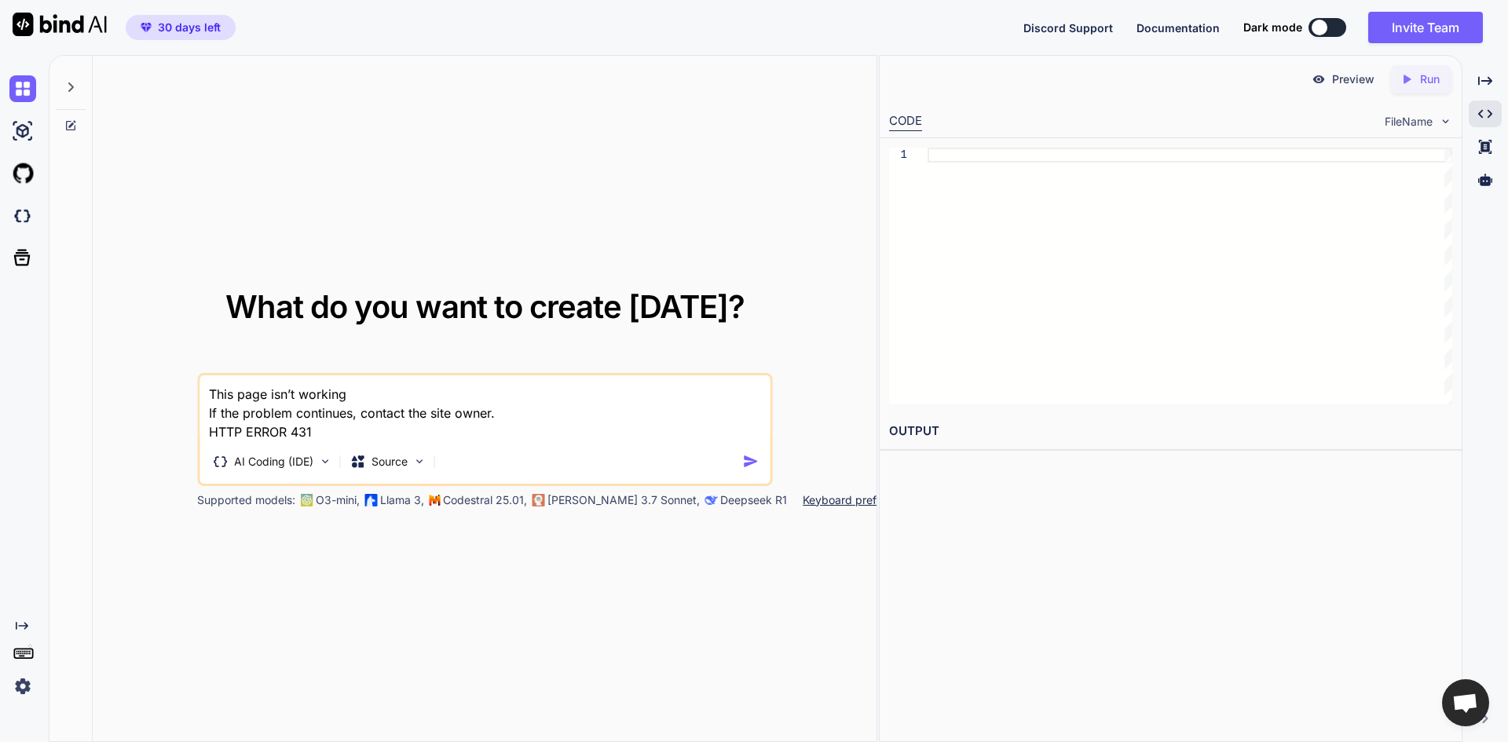
type textarea "x"
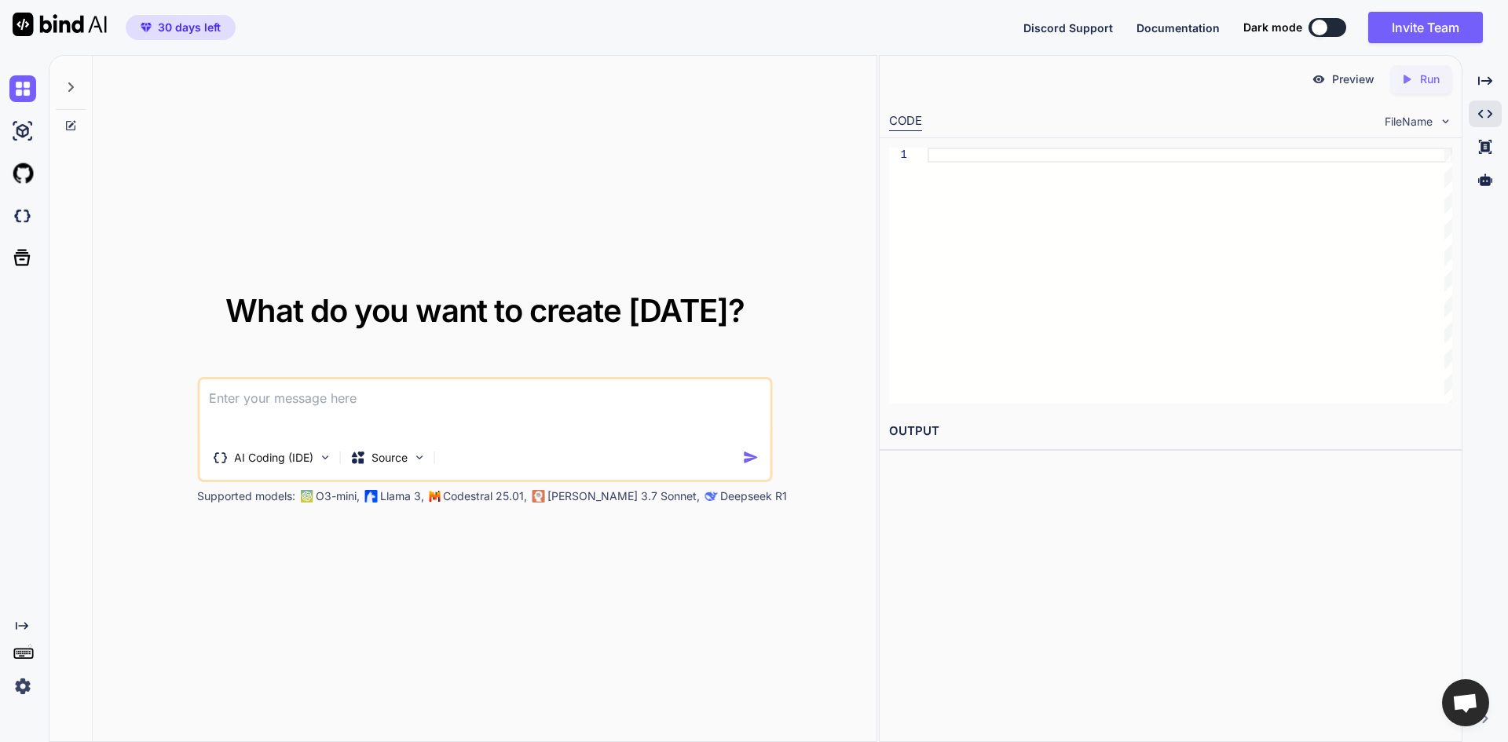
click at [345, 405] on textarea at bounding box center [484, 408] width 570 height 58
paste textarea "LORE.IP dolorsi: ametconsecte adipi—elitsed, doeiusmod, tempori utla, etdo-ma-a…"
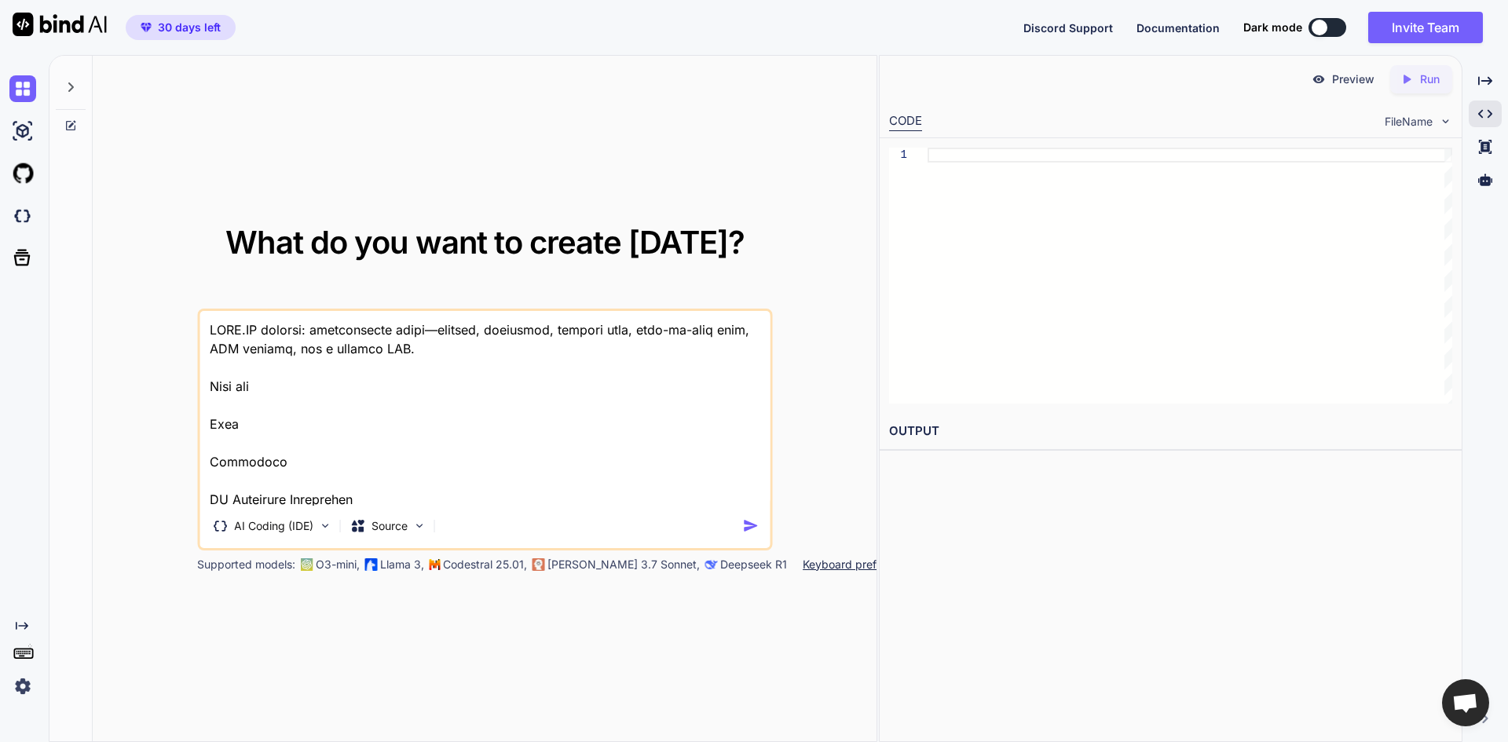
scroll to position [8974, 0]
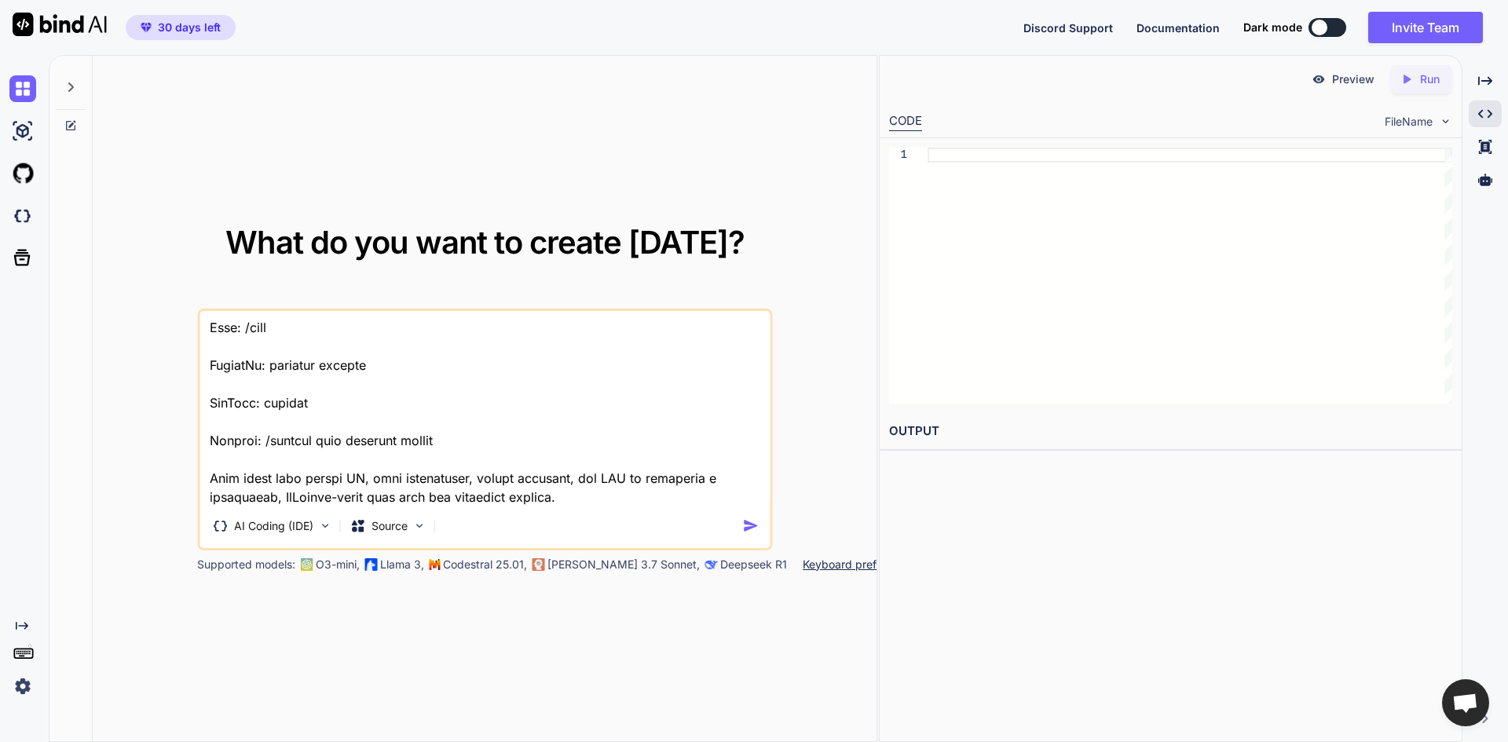
type textarea "LORE.IP dolorsi: ametconsecte adipi—elitsed, doeiusmod, tempori utla, etdo-ma-a…"
click at [757, 527] on img "button" at bounding box center [750, 526] width 16 height 16
